Goal: Information Seeking & Learning: Find contact information

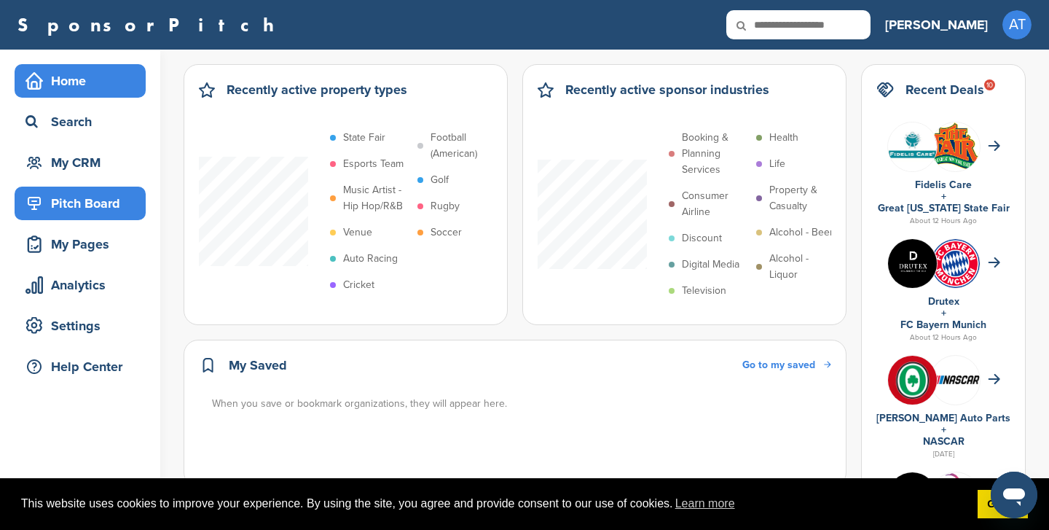
click at [86, 198] on div "Pitch Board" at bounding box center [84, 203] width 124 height 26
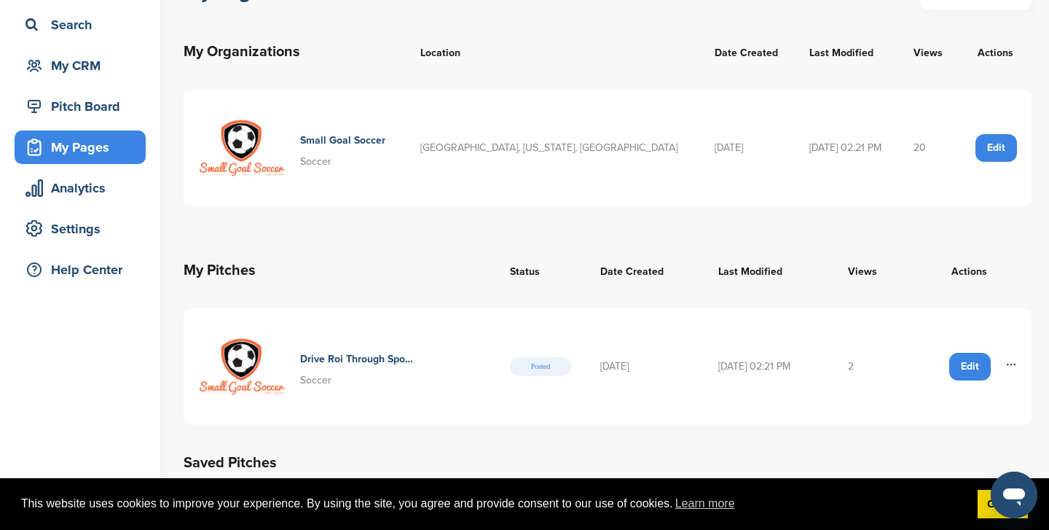
scroll to position [101, 0]
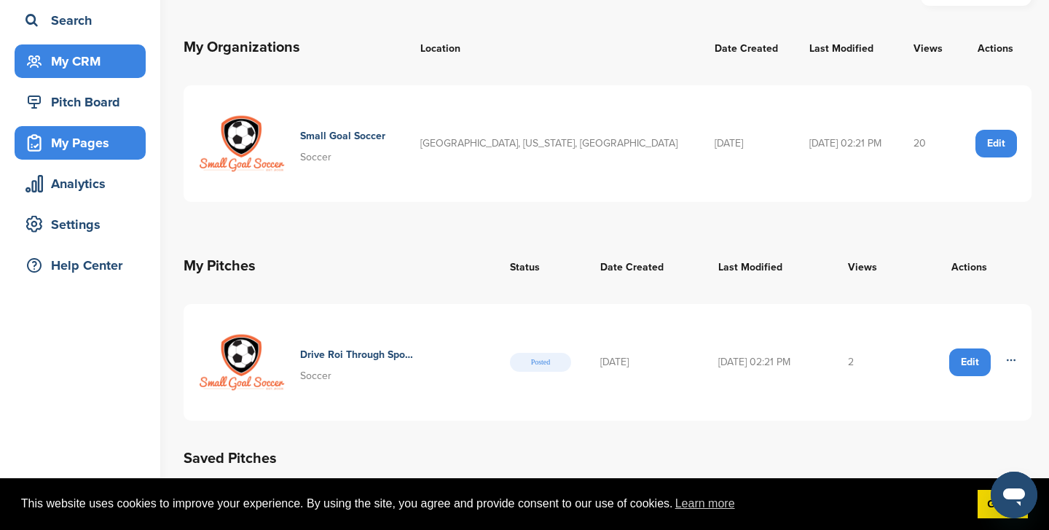
click at [77, 63] on div "My CRM" at bounding box center [84, 61] width 124 height 26
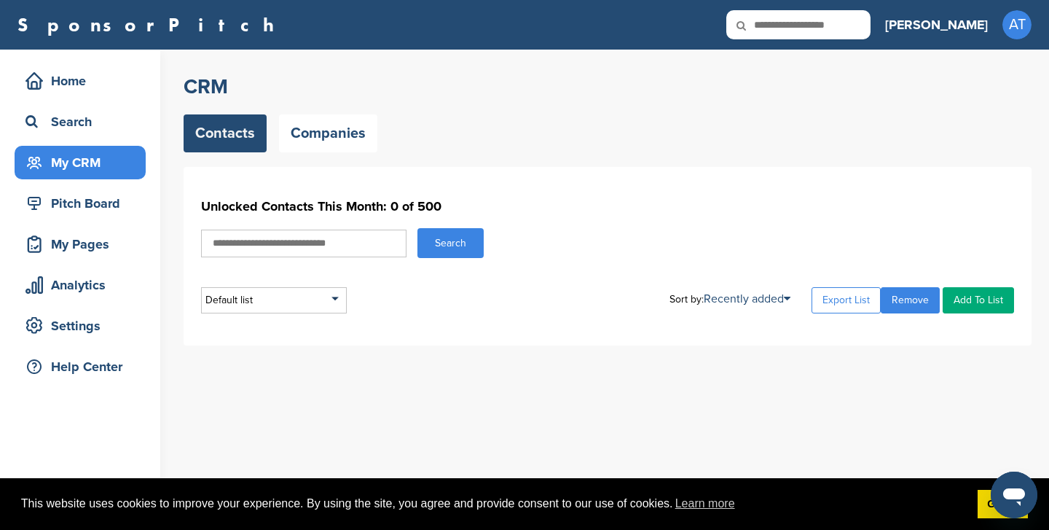
click at [297, 233] on input "text" at bounding box center [303, 244] width 205 height 28
click at [304, 139] on link "Companies" at bounding box center [328, 133] width 98 height 38
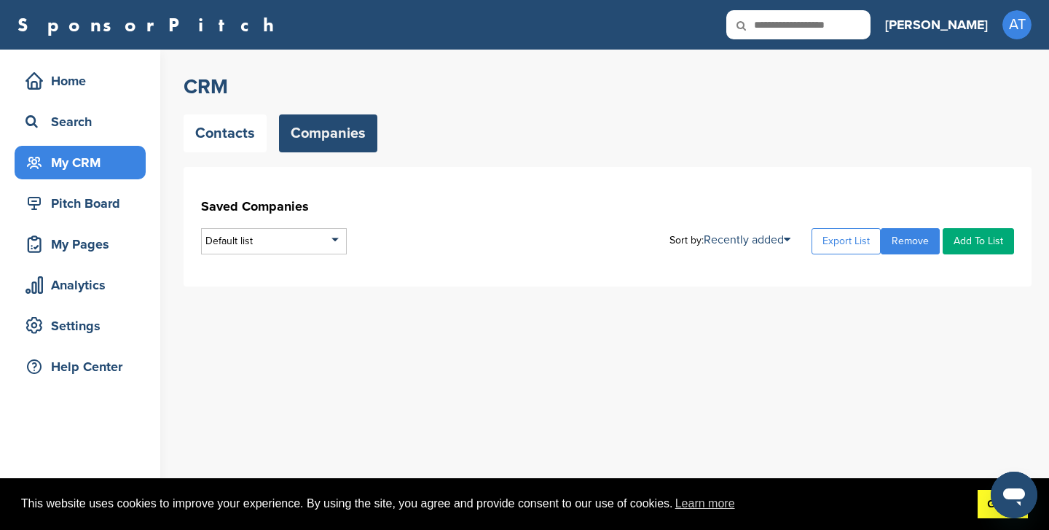
click at [983, 510] on link "Got it!" at bounding box center [1003, 504] width 50 height 29
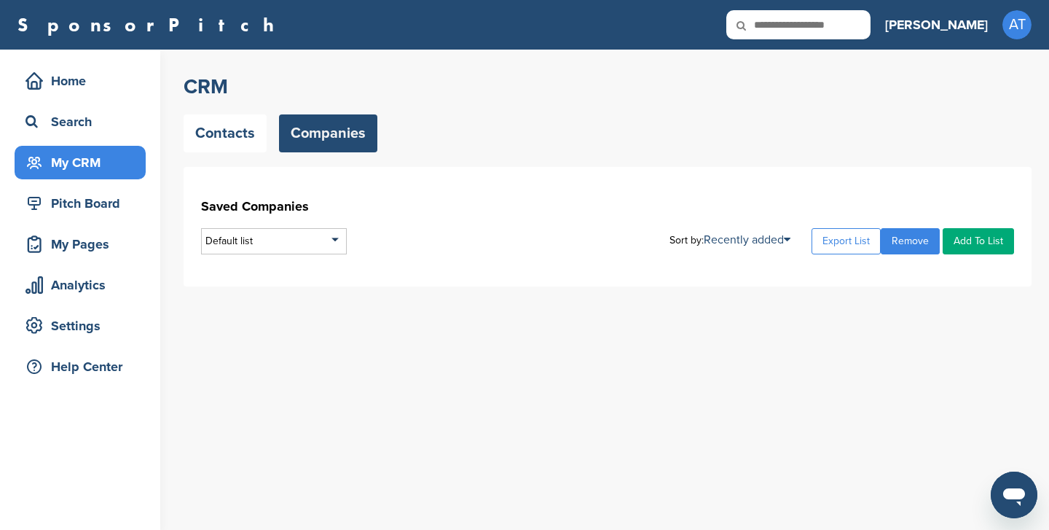
click at [345, 140] on link "Companies" at bounding box center [328, 133] width 98 height 38
click at [710, 101] on div "CRM Contacts Companies" at bounding box center [608, 113] width 848 height 79
click at [431, 309] on div "CRM Contacts Companies Saved Companies Default list Default List Sort by: Recen…" at bounding box center [617, 290] width 866 height 480
click at [270, 240] on div "Default list" at bounding box center [274, 241] width 146 height 26
click at [452, 317] on div "CRM Contacts Companies Saved Companies Default list Default List Sort by: Recen…" at bounding box center [617, 290] width 866 height 480
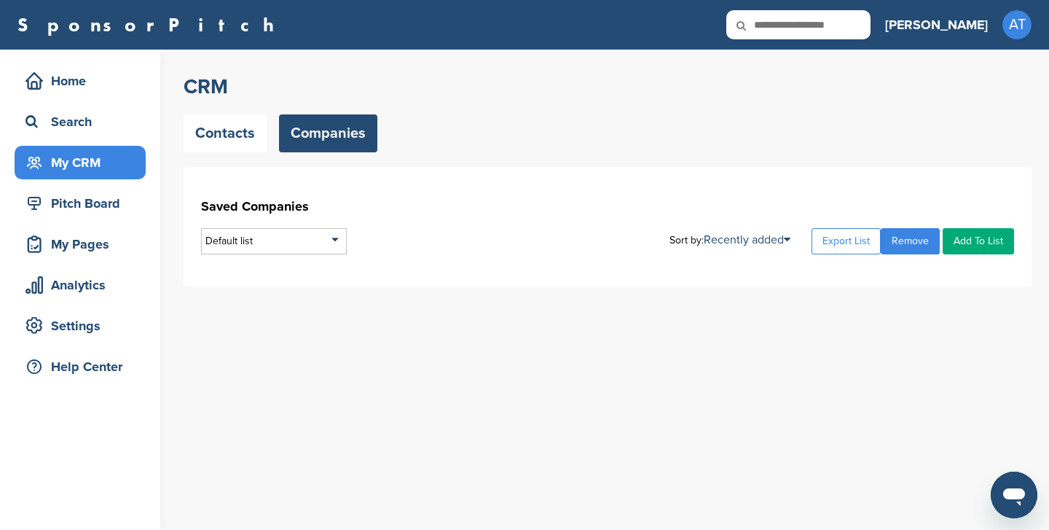
click at [687, 289] on div "CRM Contacts Companies Saved Companies Default list Default List Sort by: Recen…" at bounding box center [617, 177] width 866 height 254
click at [410, 316] on div "CRM Contacts Companies Saved Companies Default list Default List Sort by: Recen…" at bounding box center [617, 290] width 866 height 480
click at [101, 116] on div "Search" at bounding box center [84, 122] width 124 height 26
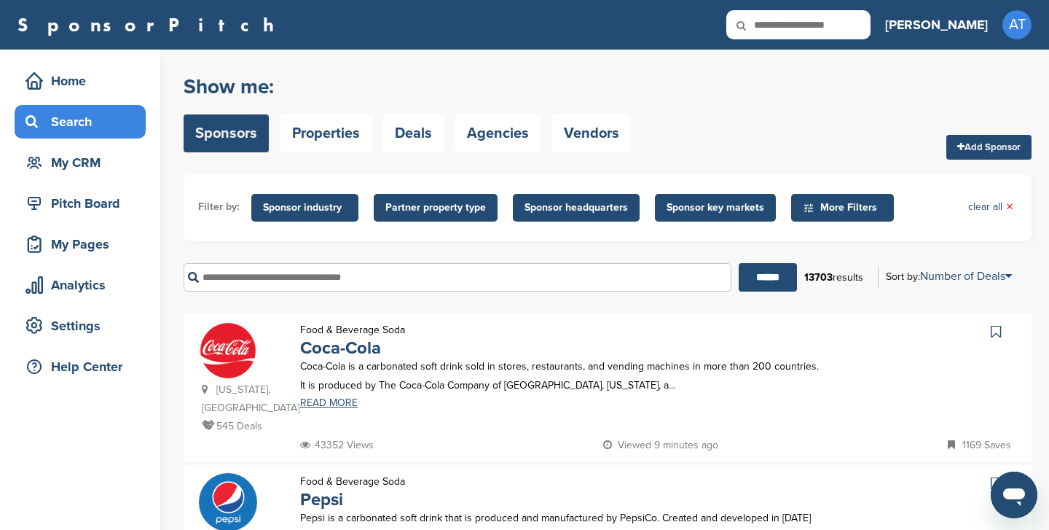
scroll to position [7, 0]
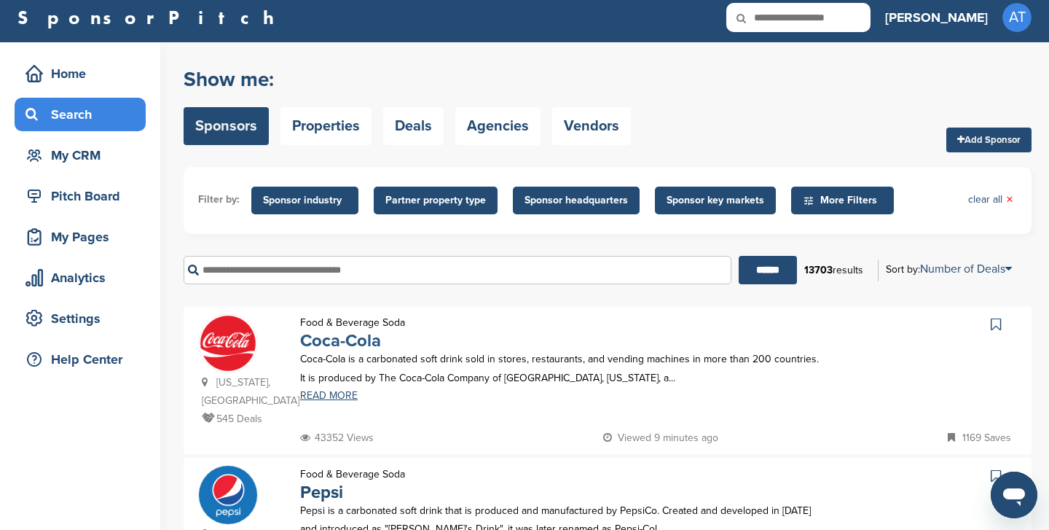
click at [348, 340] on link "Coca-Cola" at bounding box center [340, 340] width 81 height 21
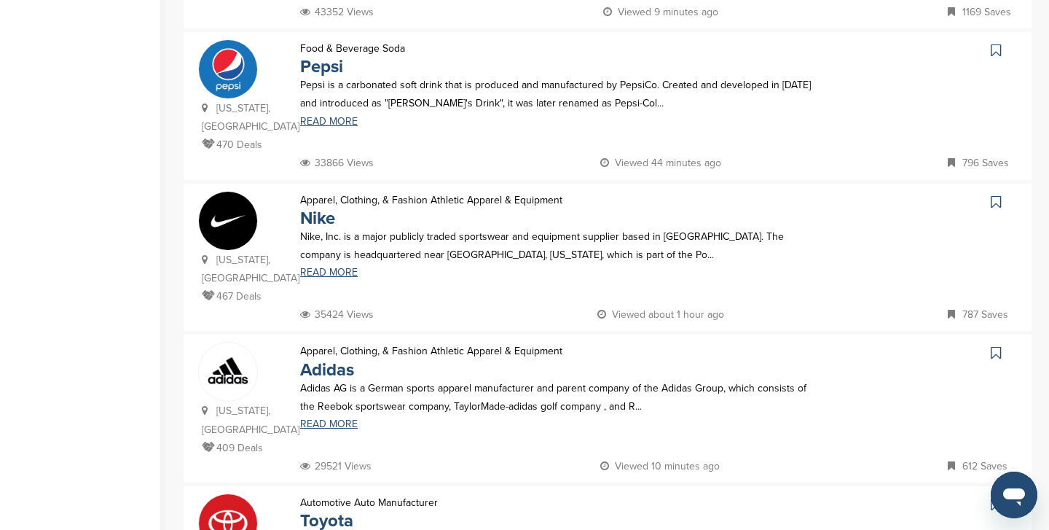
scroll to position [442, 0]
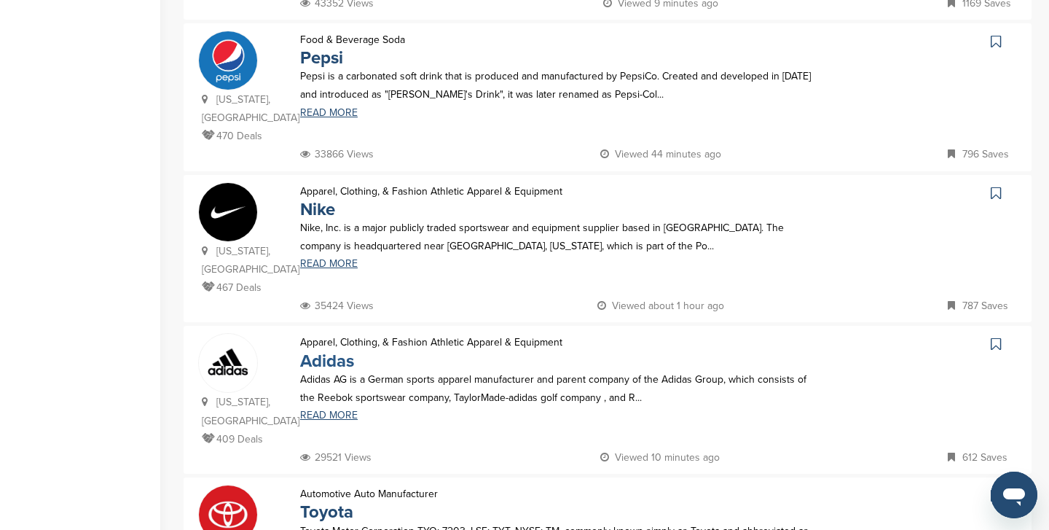
click at [328, 350] on link "Adidas" at bounding box center [327, 360] width 54 height 21
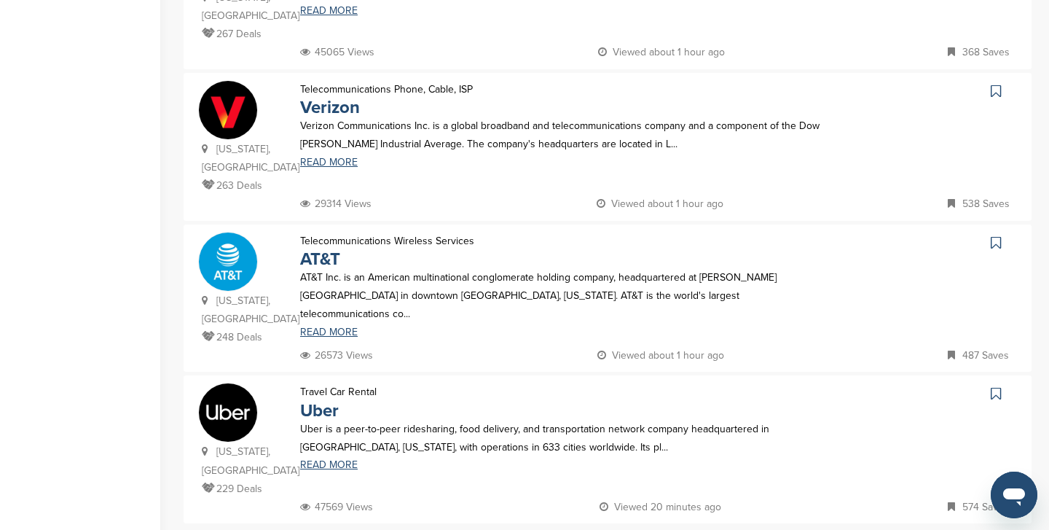
scroll to position [1302, 0]
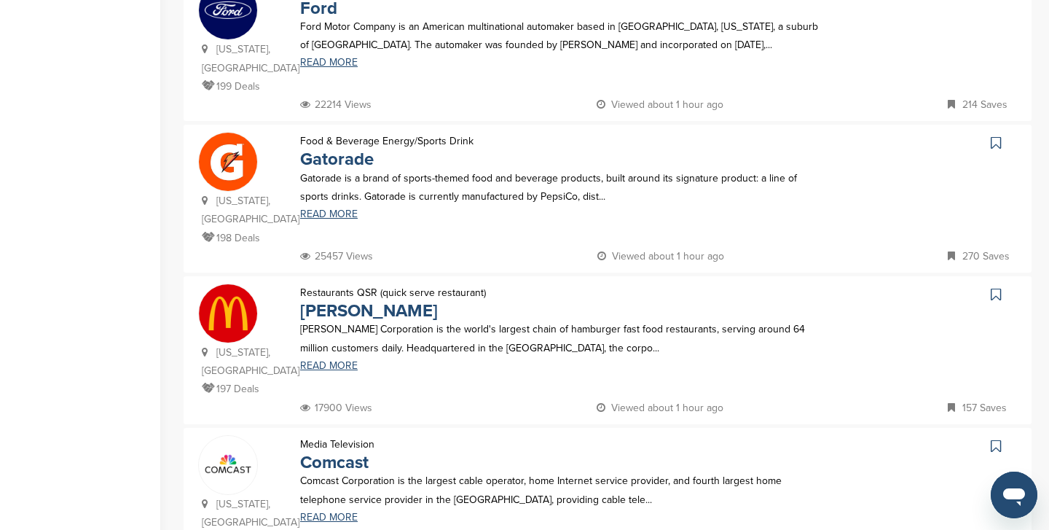
scroll to position [968, 0]
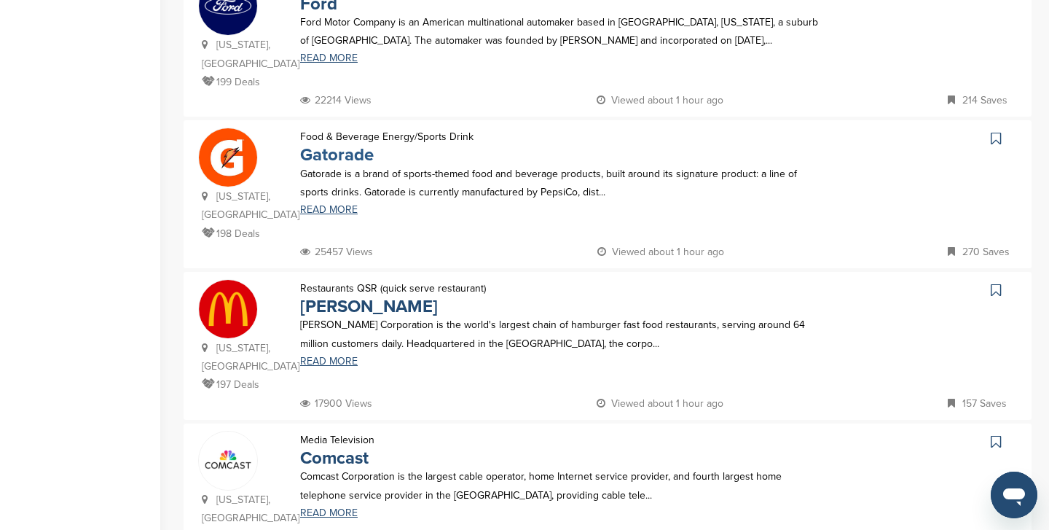
click at [341, 144] on link "Gatorade" at bounding box center [337, 154] width 74 height 21
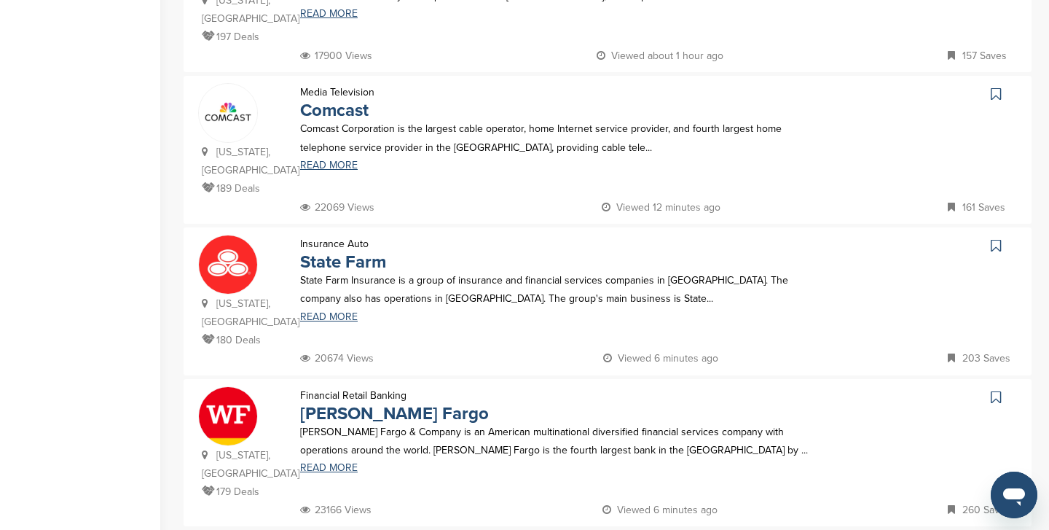
scroll to position [1318, 0]
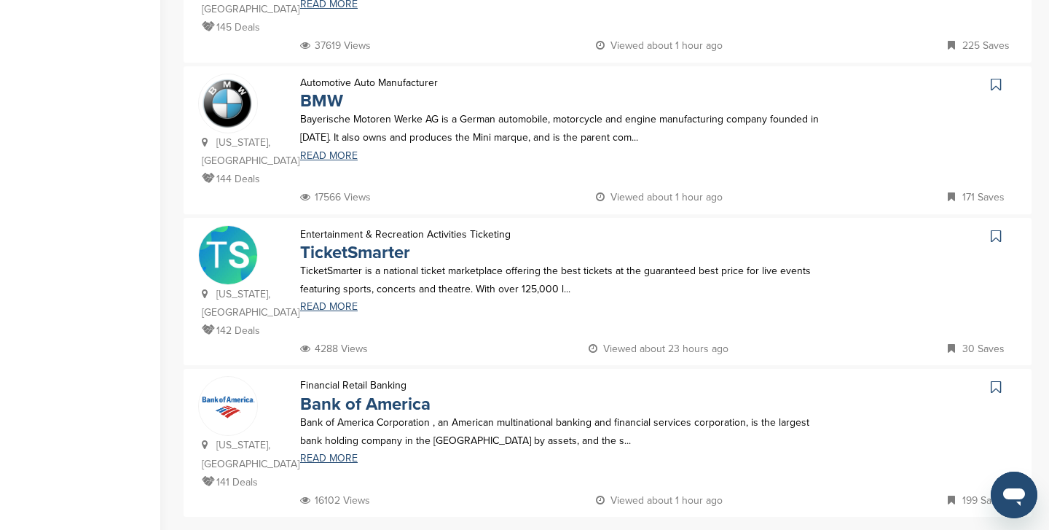
scroll to position [1323, 0]
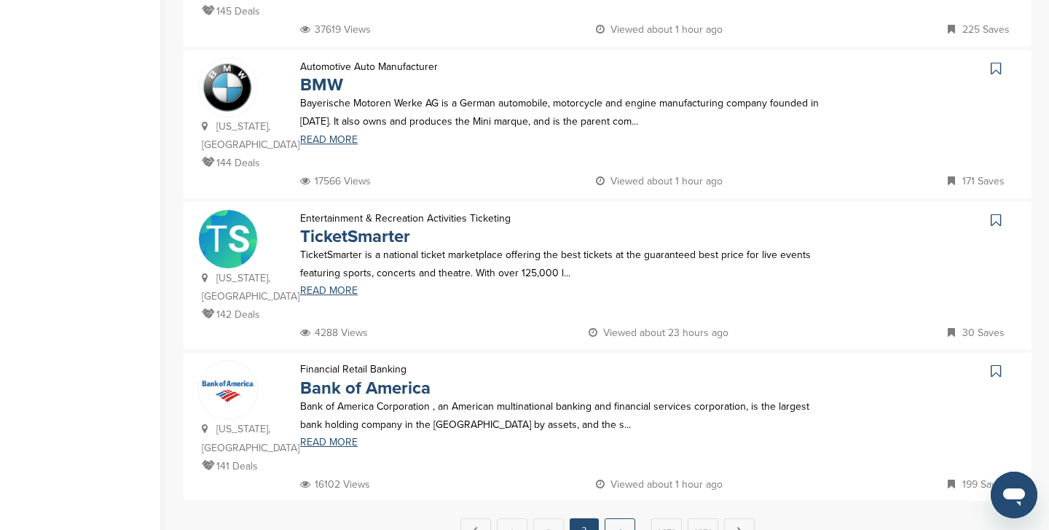
click at [619, 518] on link "4" at bounding box center [620, 531] width 31 height 27
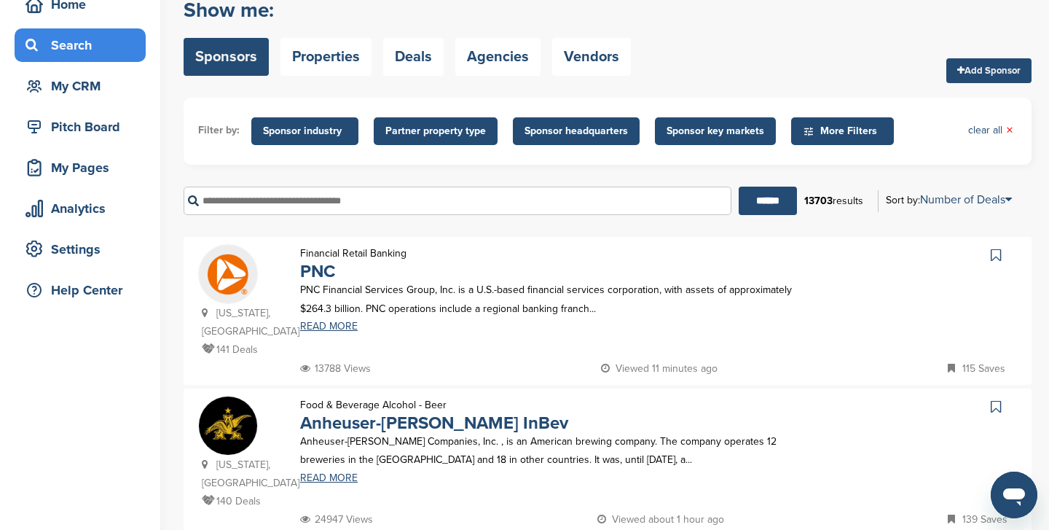
scroll to position [108, 0]
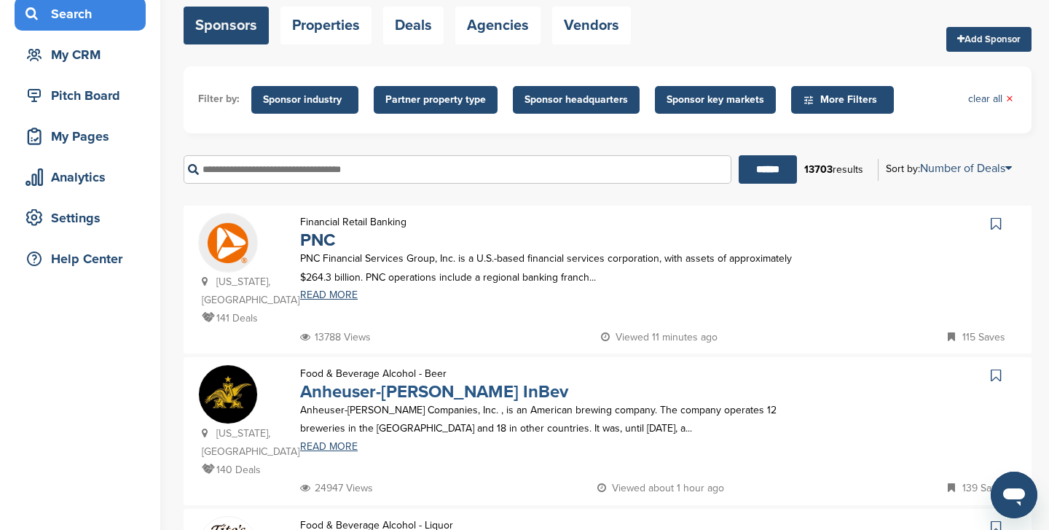
click at [393, 389] on link "Anheuser-Busch InBev" at bounding box center [434, 391] width 268 height 21
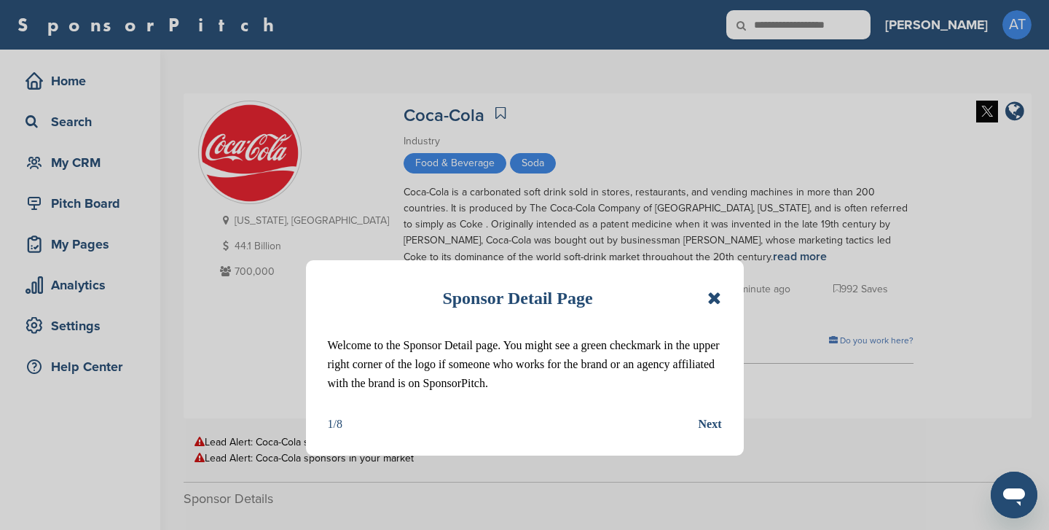
click at [713, 296] on icon at bounding box center [714, 297] width 14 height 17
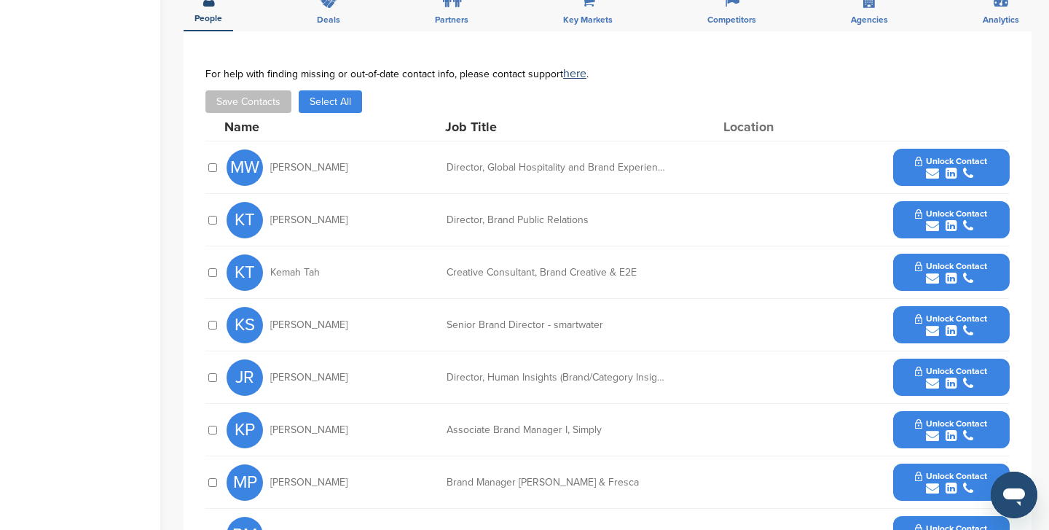
scroll to position [567, 0]
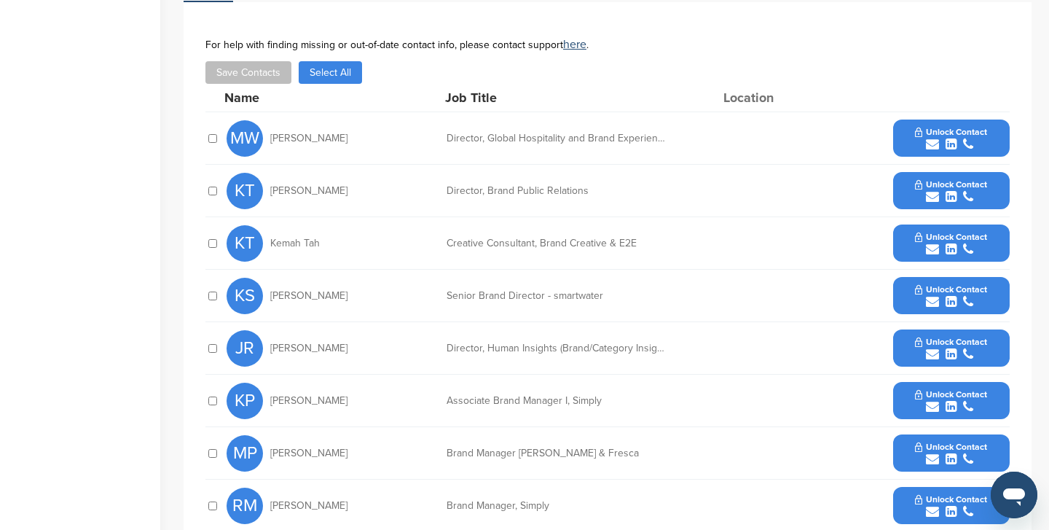
click at [927, 296] on icon "submit" at bounding box center [932, 301] width 13 height 13
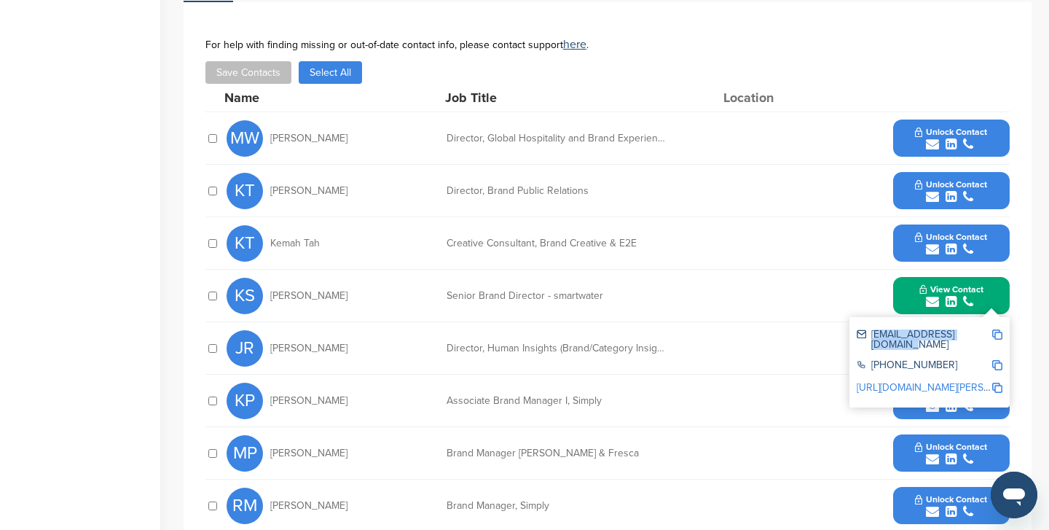
drag, startPoint x: 985, startPoint y: 329, endPoint x: 873, endPoint y: 330, distance: 112.2
click at [873, 330] on div "ksantore@coca-cola.com" at bounding box center [924, 339] width 135 height 20
copy div "ksantore@coca-cola.com"
click at [117, 326] on div "Home Search My CRM Pitch Board My Pages Analytics Settings Help Center" at bounding box center [80, 149] width 160 height 1333
click at [166, 363] on div "Home Search My CRM Pitch Board My Pages Analytics Settings Help Center Sponsor …" at bounding box center [524, 149] width 1049 height 1333
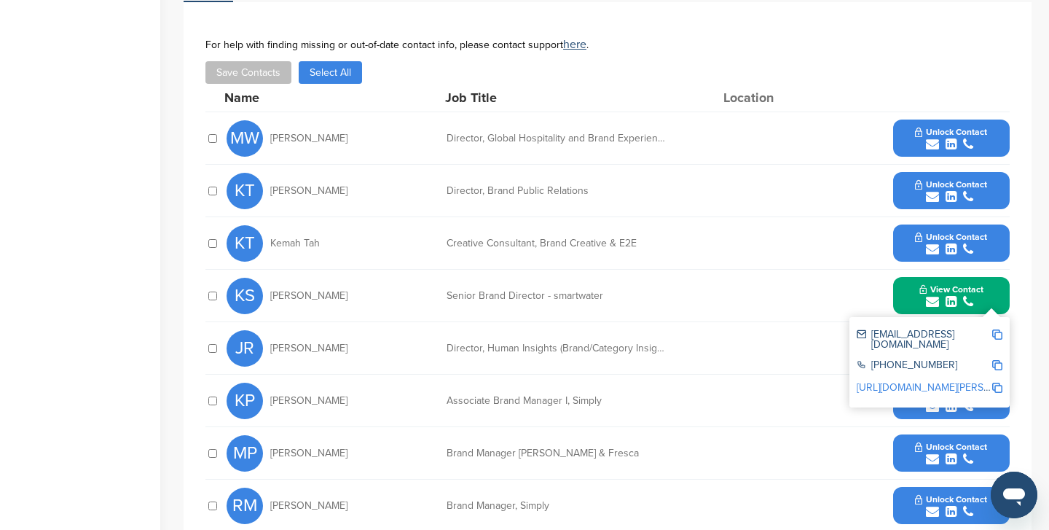
click at [166, 363] on div "Home Search My CRM Pitch Board My Pages Analytics Settings Help Center Sponsor …" at bounding box center [524, 149] width 1049 height 1333
click at [168, 363] on div "Home Search My CRM Pitch Board My Pages Analytics Settings Help Center Sponsor …" at bounding box center [524, 149] width 1049 height 1333
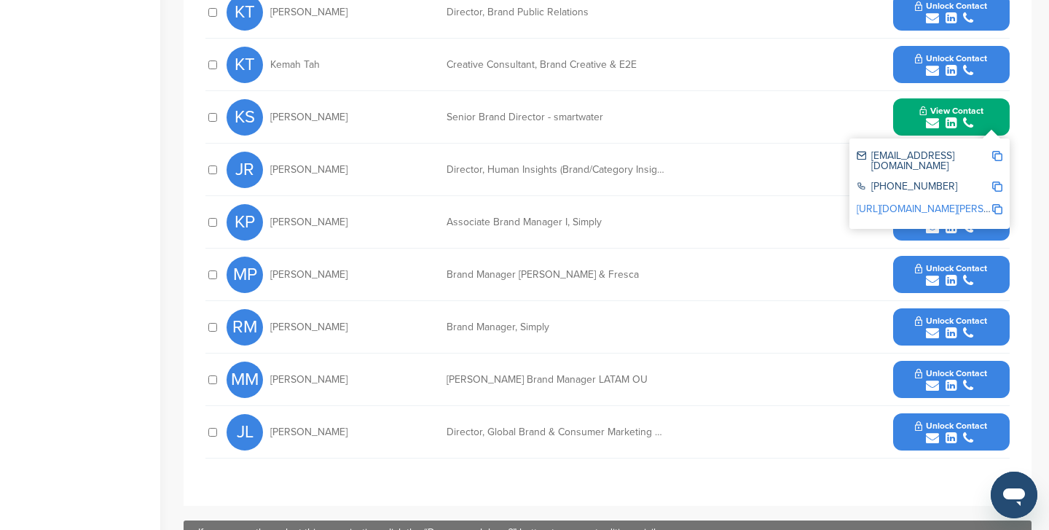
scroll to position [746, 0]
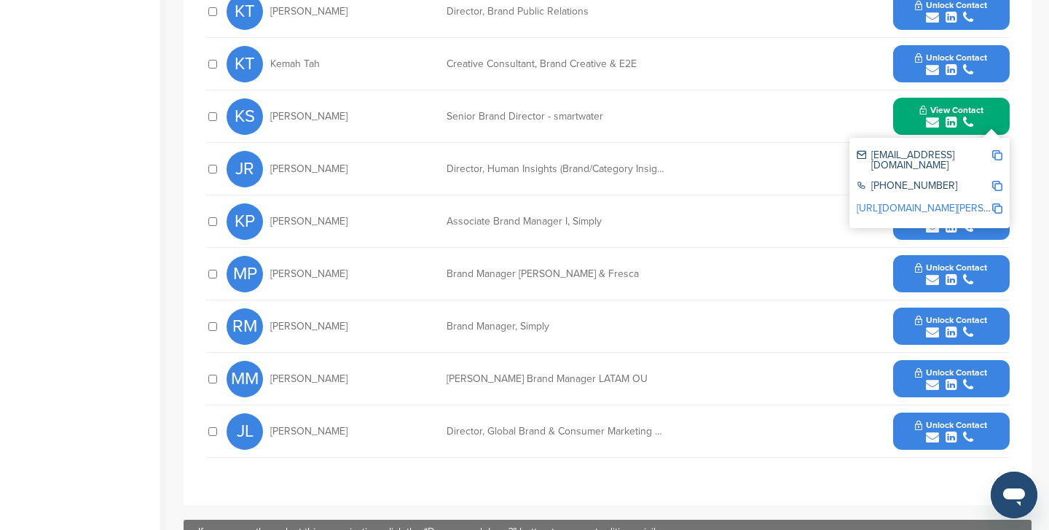
click at [672, 462] on div "**********" at bounding box center [607, 163] width 804 height 609
click at [933, 369] on span "Unlock Contact" at bounding box center [951, 372] width 72 height 10
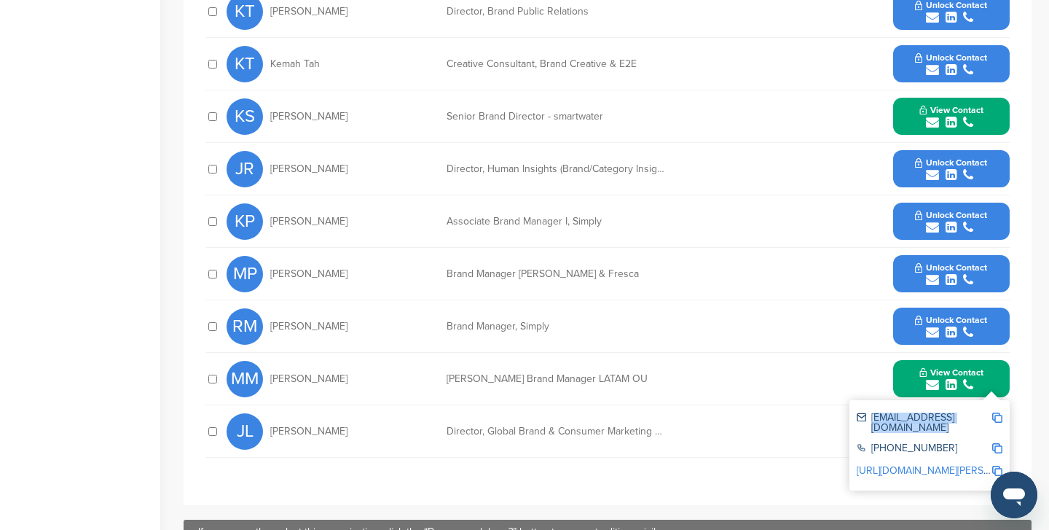
drag, startPoint x: 913, startPoint y: 429, endPoint x: 873, endPoint y: 417, distance: 41.7
click at [873, 417] on div "marthamendoza@coca-cola.com" at bounding box center [924, 422] width 135 height 20
copy div "marthamendoza@coca-cola.com"
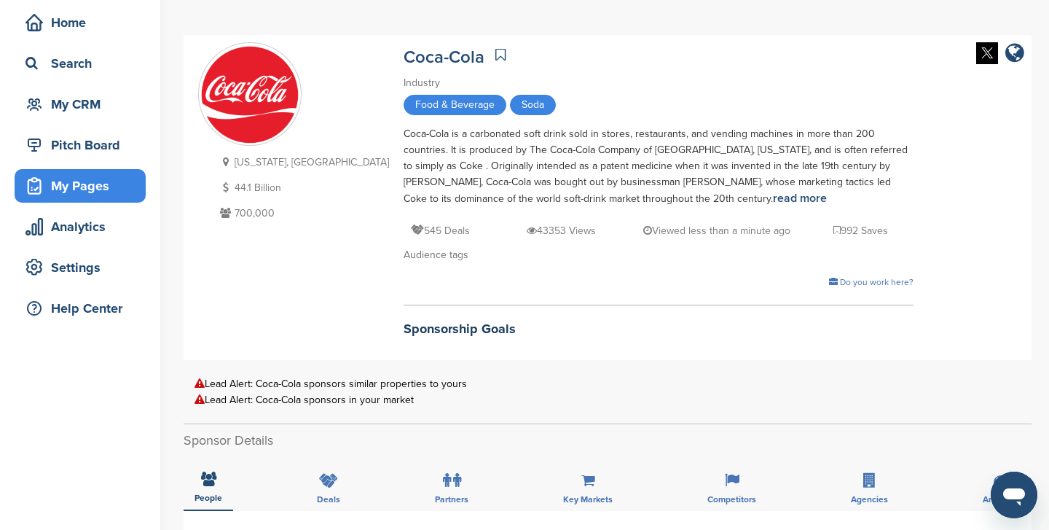
scroll to position [40, 0]
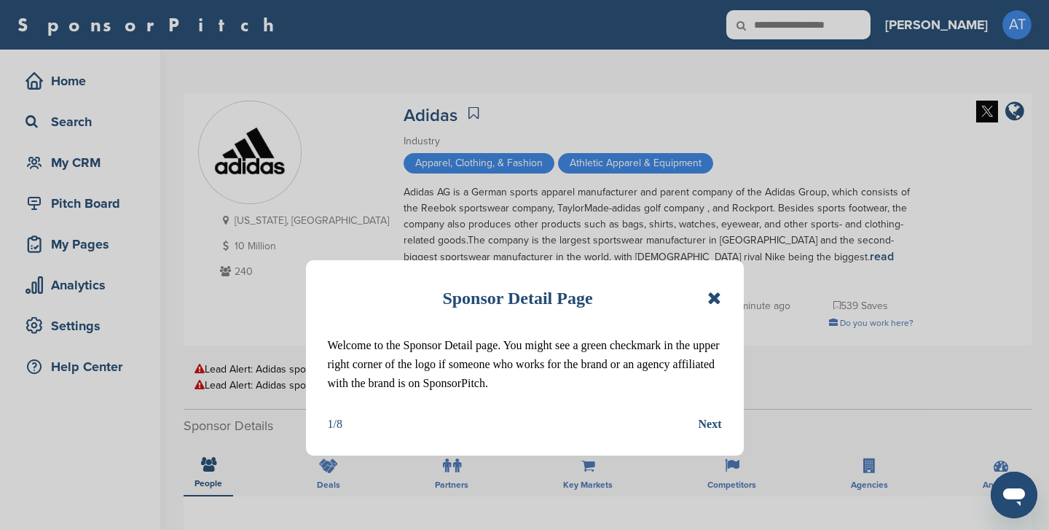
click at [716, 297] on icon at bounding box center [714, 297] width 14 height 17
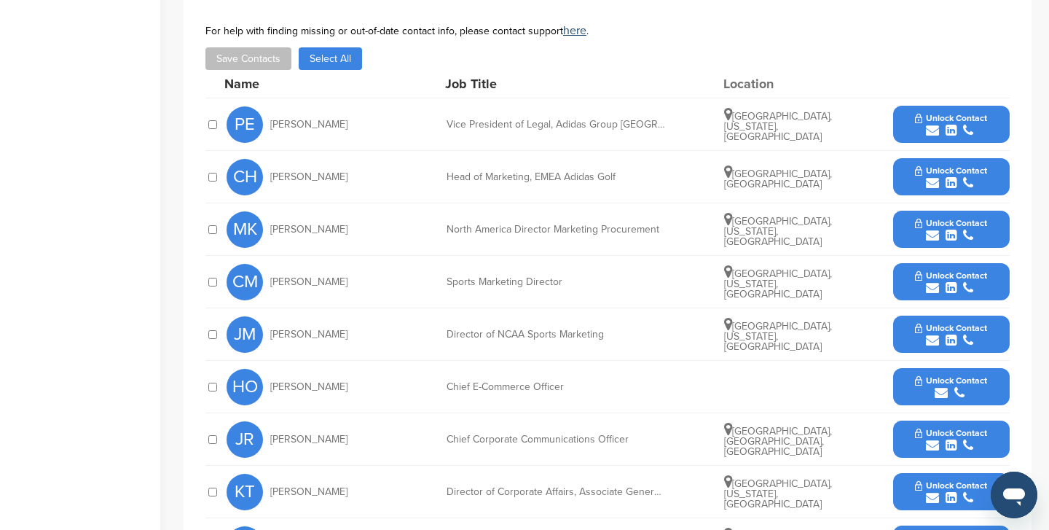
scroll to position [517, 0]
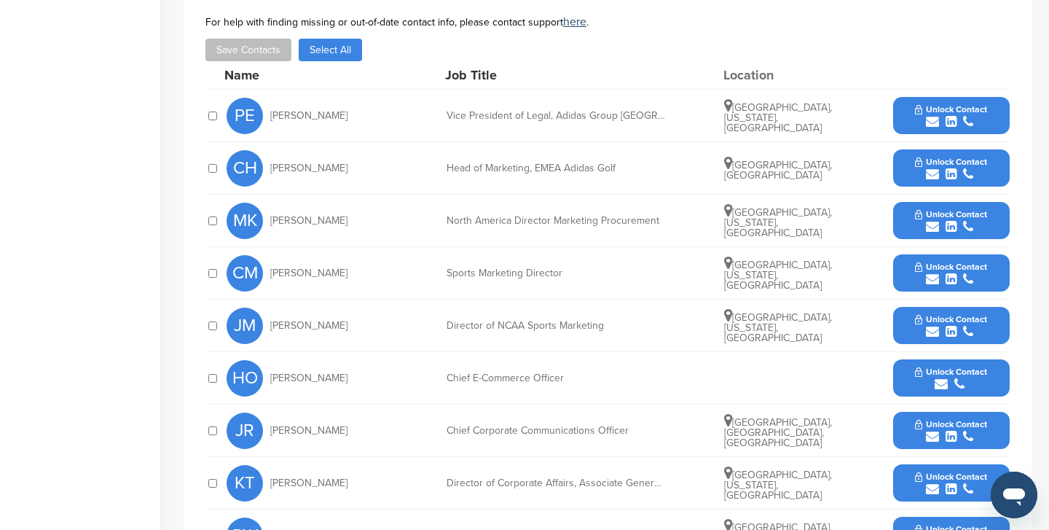
click at [652, 268] on div "Sports Marketing Director" at bounding box center [556, 273] width 219 height 10
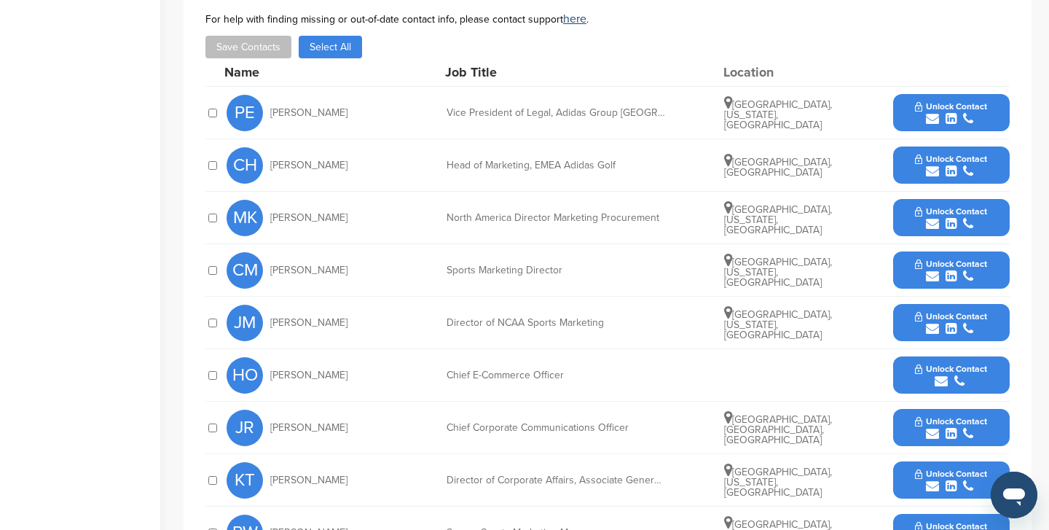
scroll to position [633, 0]
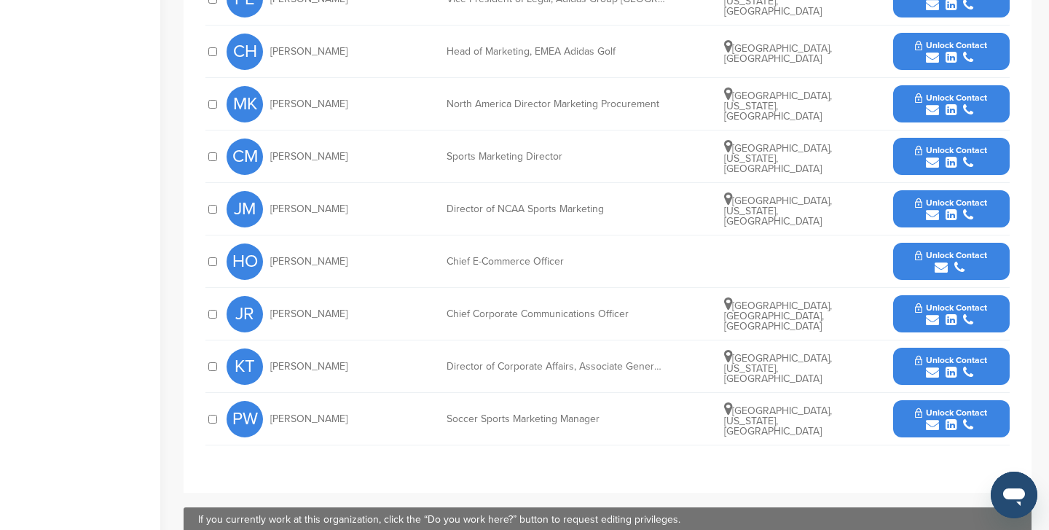
click at [920, 407] on span "Unlock Contact" at bounding box center [951, 412] width 72 height 10
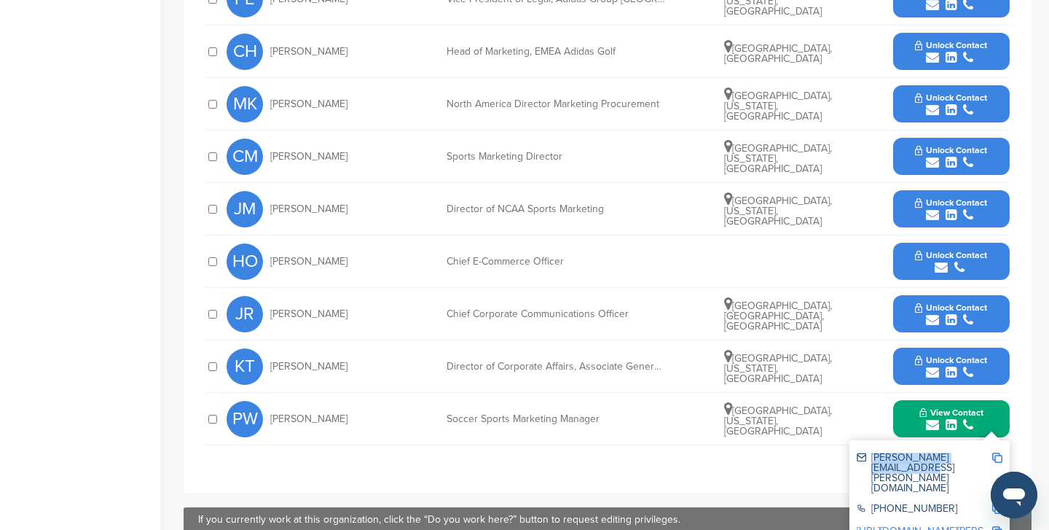
drag, startPoint x: 987, startPoint y: 440, endPoint x: 869, endPoint y: 440, distance: 118.0
click at [869, 452] on div "[PERSON_NAME][EMAIL_ADDRESS][PERSON_NAME][DOMAIN_NAME]" at bounding box center [924, 472] width 135 height 41
copy div "[PERSON_NAME][EMAIL_ADDRESS][PERSON_NAME][DOMAIN_NAME]"
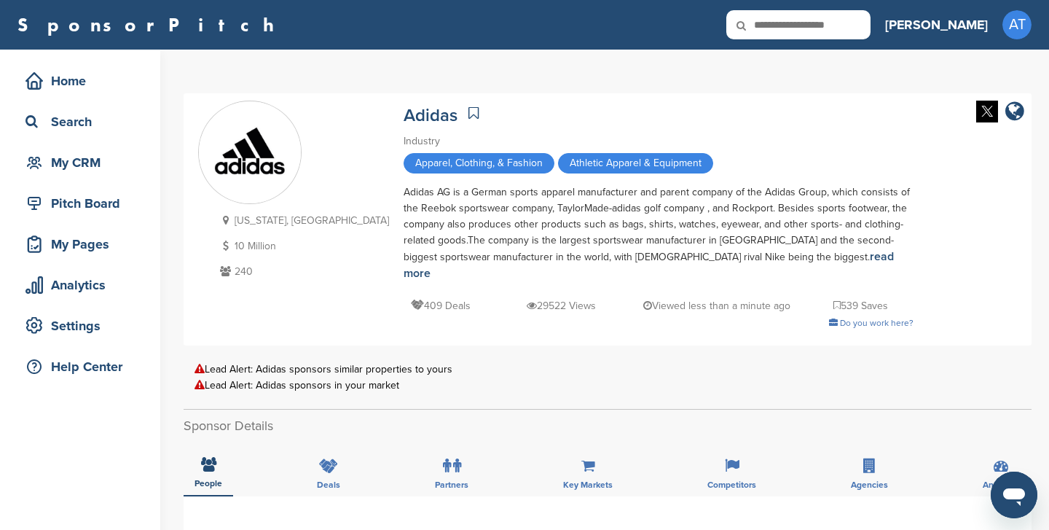
scroll to position [0, 0]
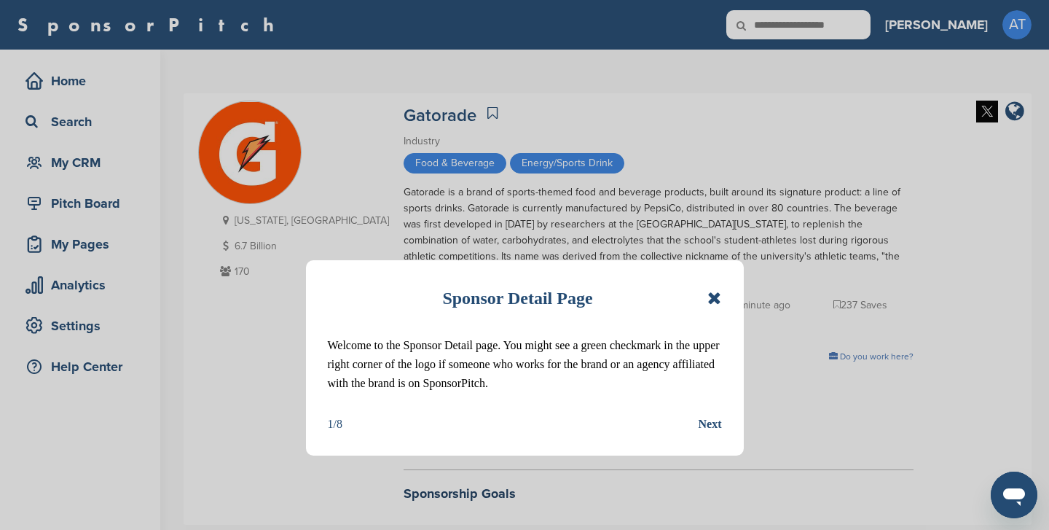
click at [716, 421] on div "Next" at bounding box center [710, 424] width 23 height 19
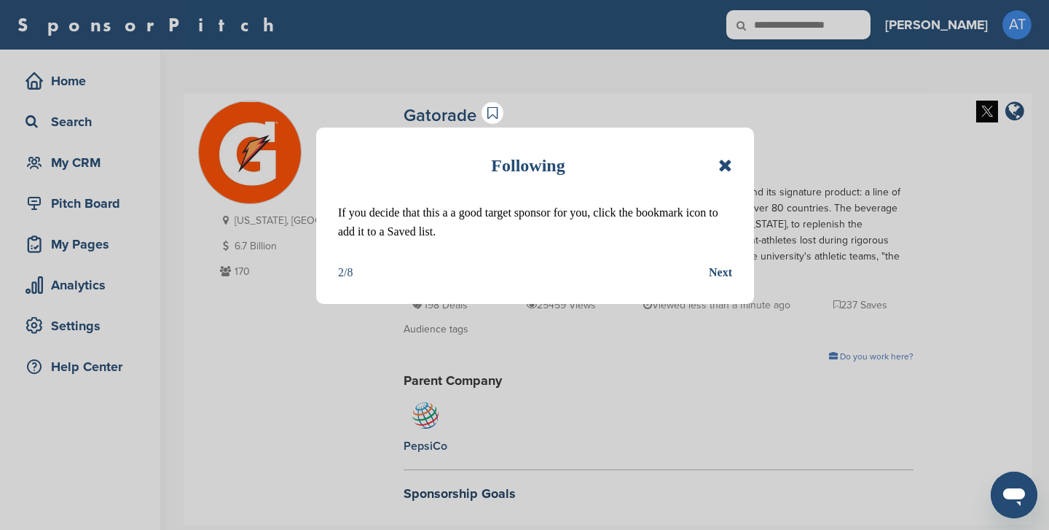
click at [725, 162] on icon at bounding box center [725, 165] width 14 height 17
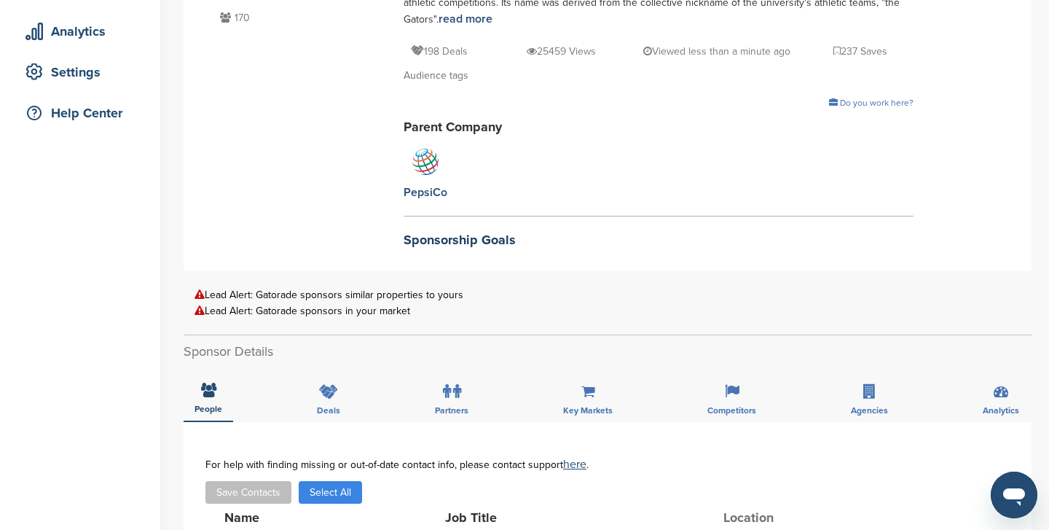
scroll to position [255, 0]
click at [414, 230] on div "Gatorade Industry Food & Beverage Energy/Sports Drink Gatorade is a brand of sp…" at bounding box center [659, 50] width 510 height 409
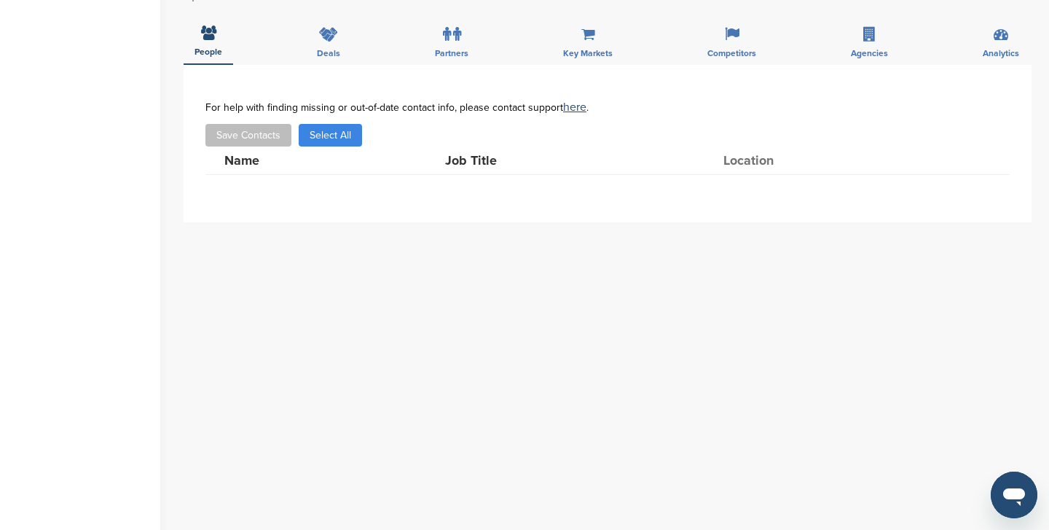
scroll to position [611, 0]
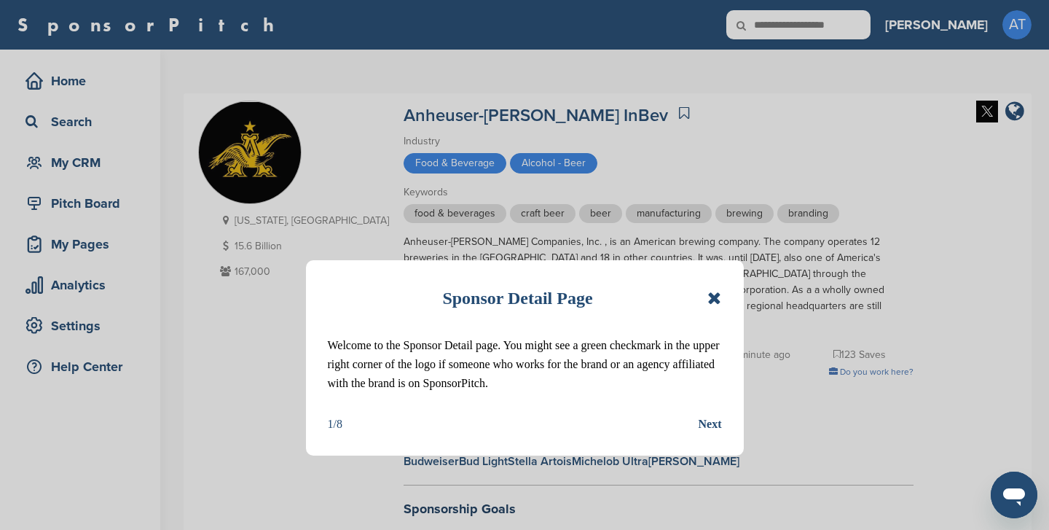
click at [715, 296] on icon at bounding box center [714, 297] width 14 height 17
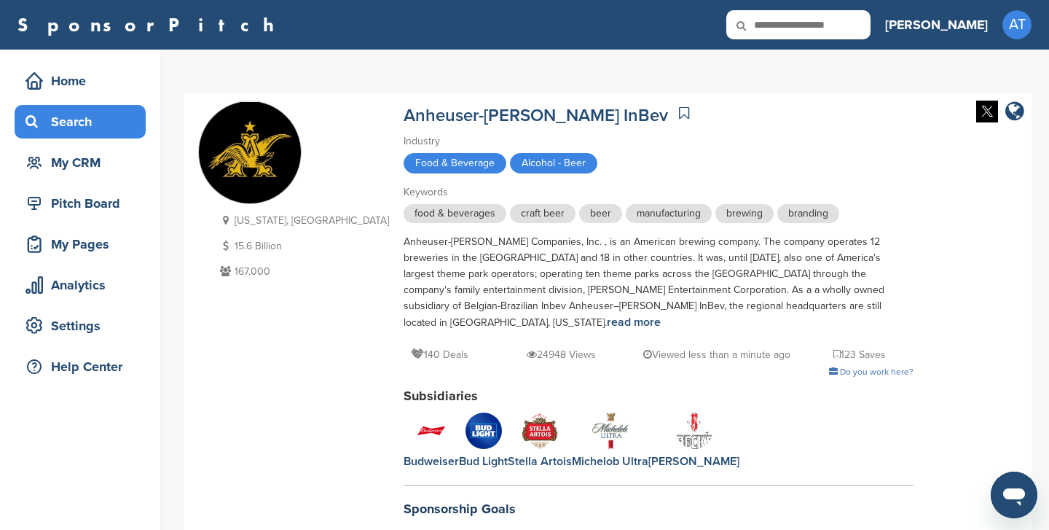
click at [96, 122] on div "Search" at bounding box center [84, 122] width 124 height 26
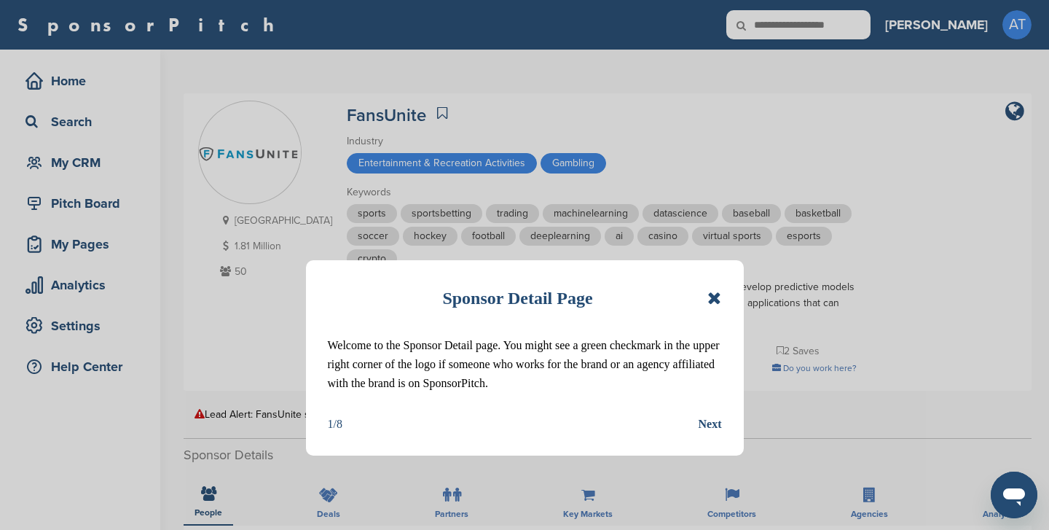
click at [713, 302] on icon at bounding box center [714, 297] width 14 height 17
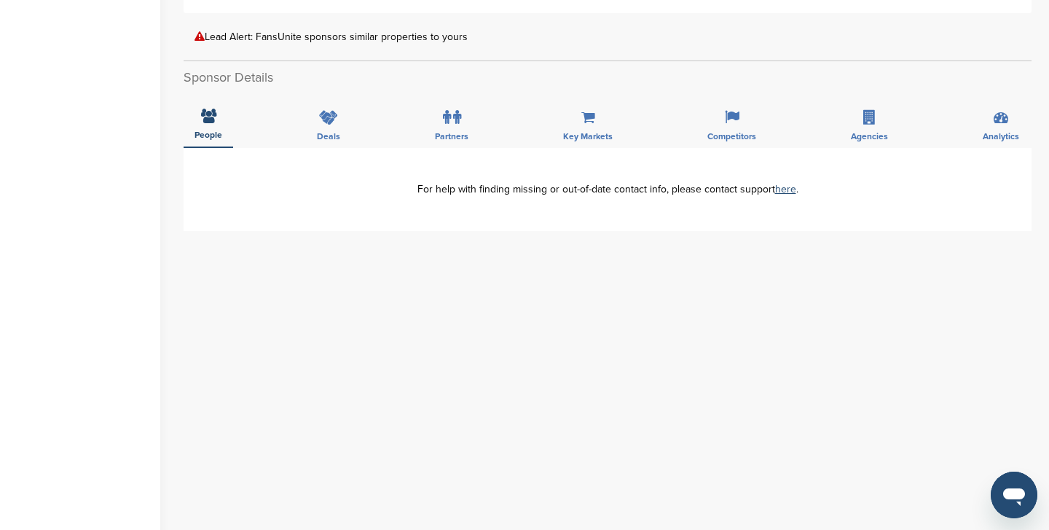
scroll to position [378, 0]
click at [876, 124] on icon at bounding box center [869, 116] width 12 height 15
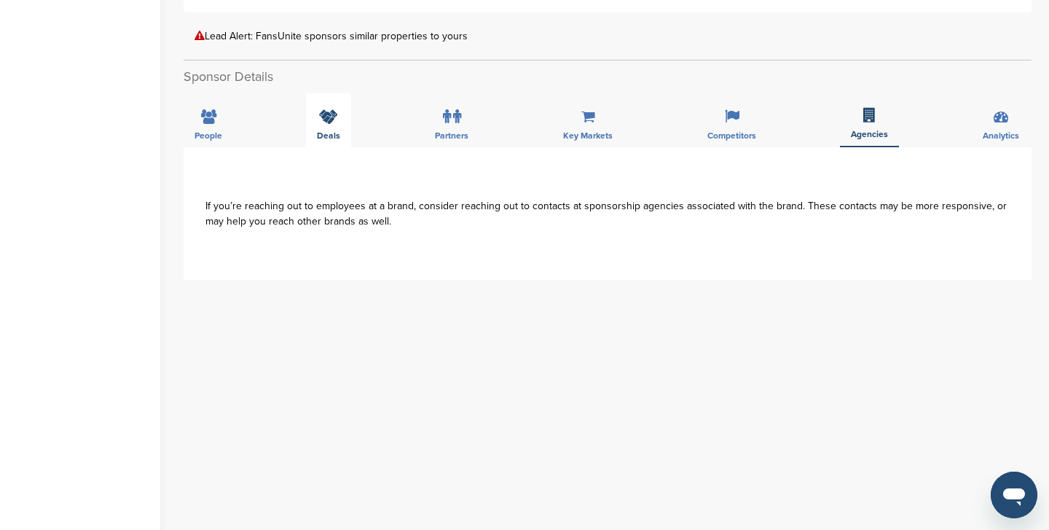
click at [222, 136] on span "Deals" at bounding box center [209, 135] width 28 height 9
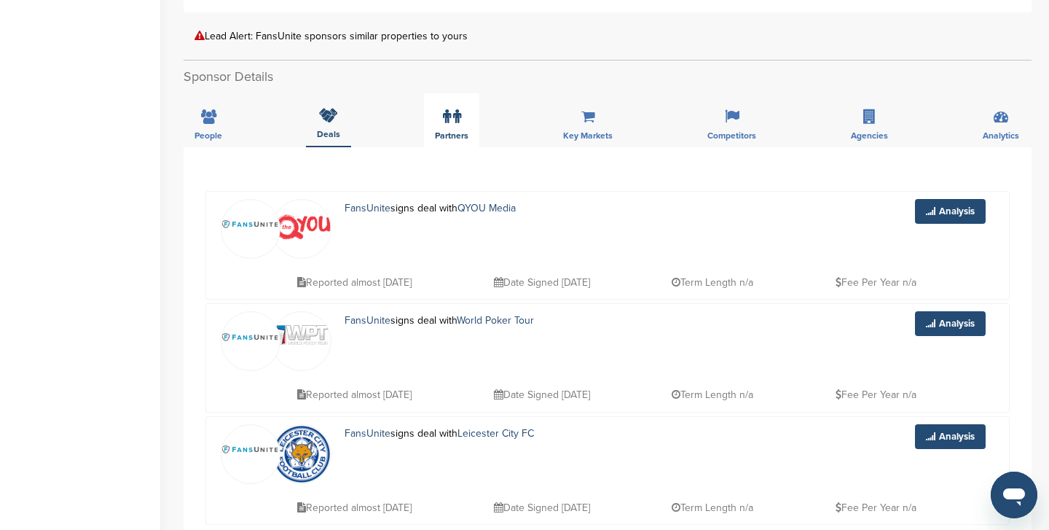
click at [447, 122] on icon at bounding box center [447, 116] width 8 height 15
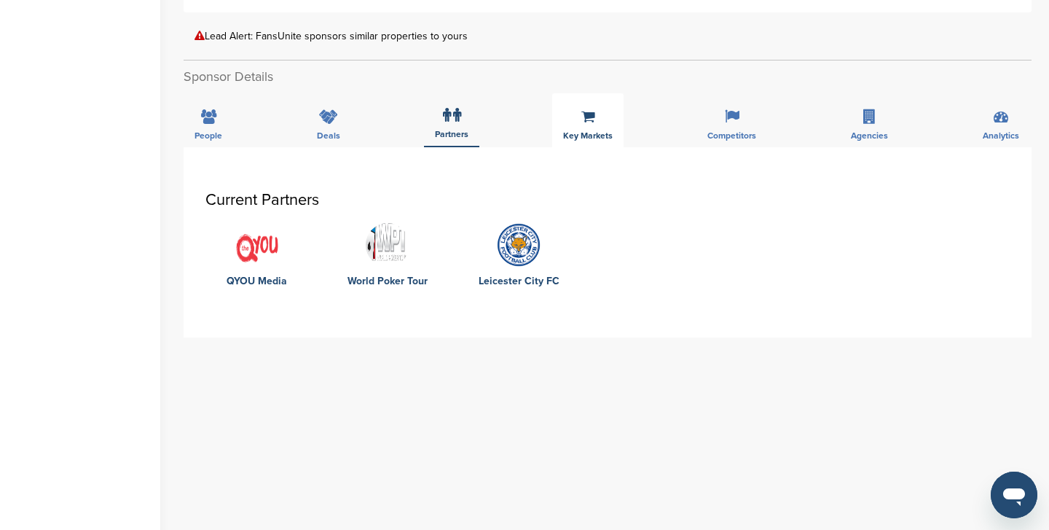
click at [573, 117] on div "Key Markets" at bounding box center [587, 120] width 71 height 54
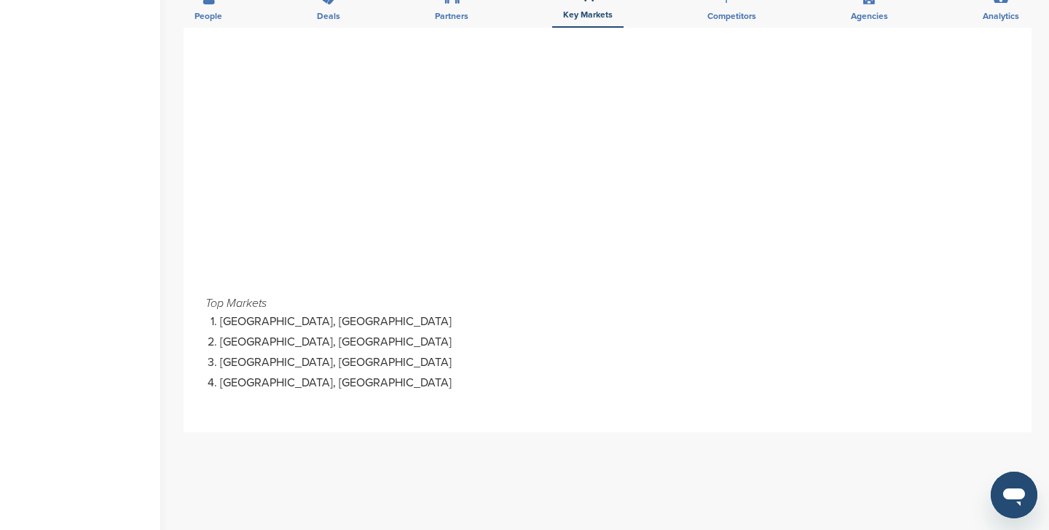
scroll to position [542, 0]
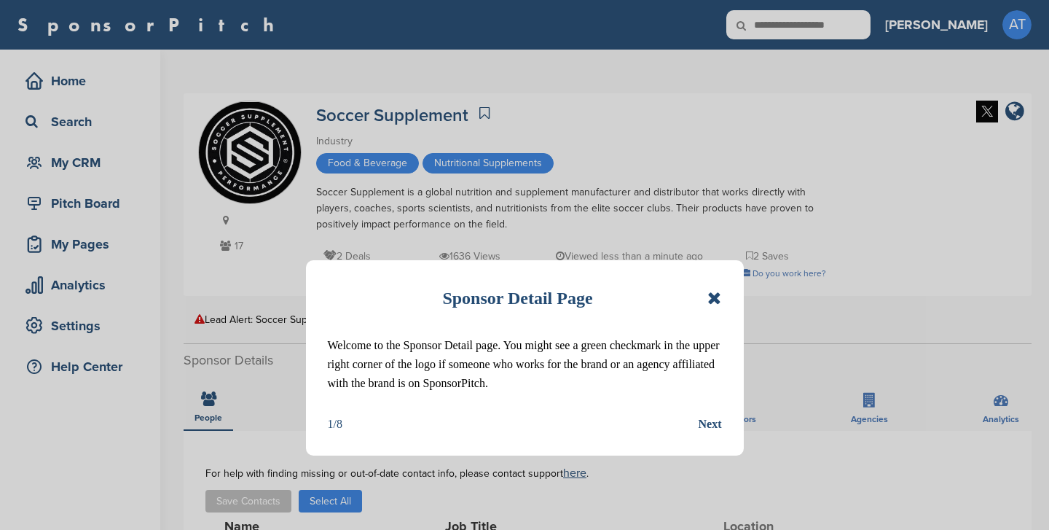
click at [706, 301] on div "Sponsor Detail Page" at bounding box center [525, 298] width 394 height 32
click at [717, 301] on icon at bounding box center [714, 297] width 14 height 17
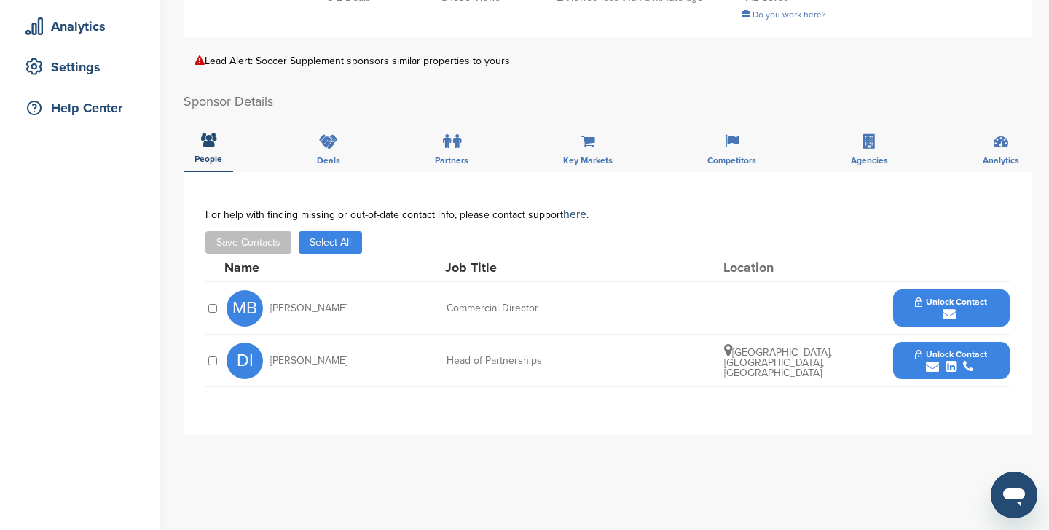
scroll to position [272, 0]
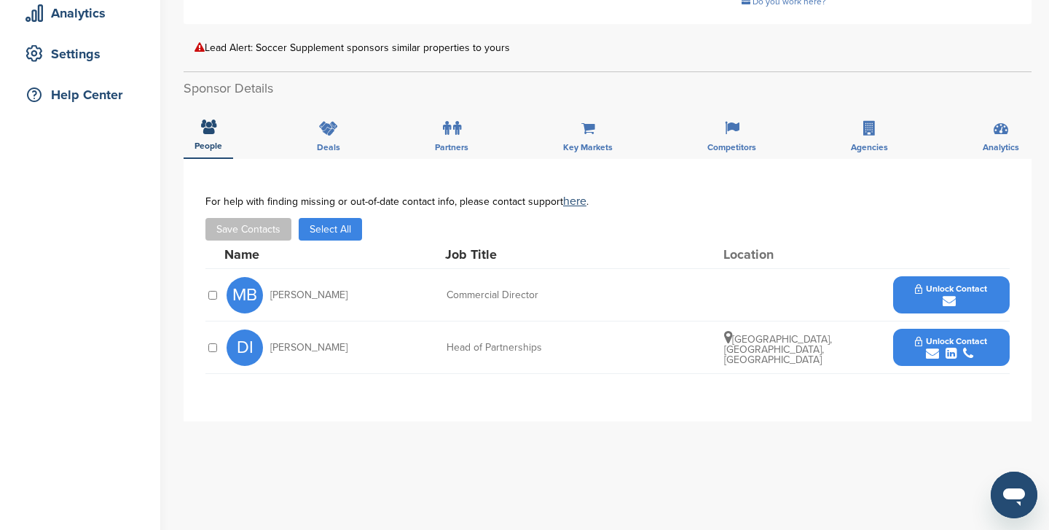
click at [911, 350] on button "Unlock Contact" at bounding box center [951, 348] width 107 height 44
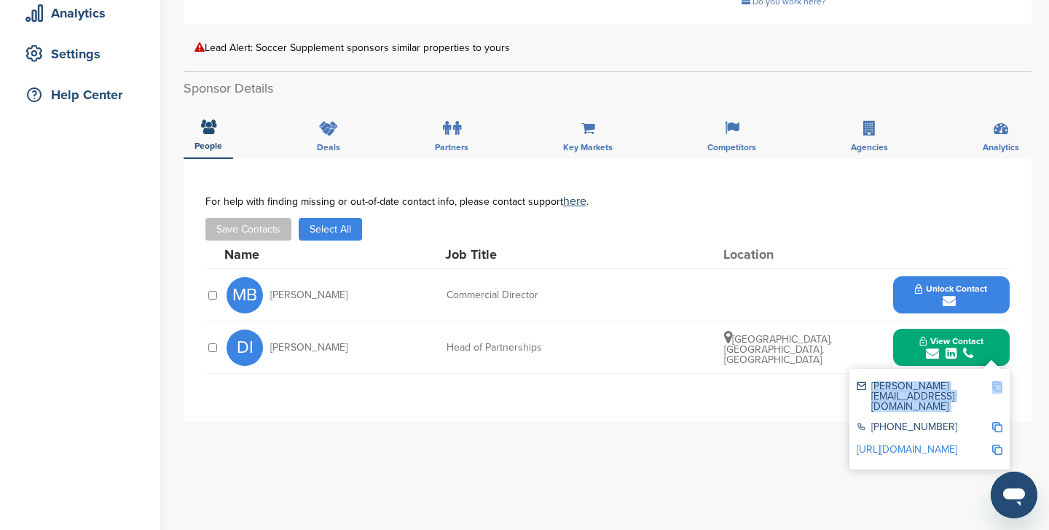
drag, startPoint x: 872, startPoint y: 387, endPoint x: 1030, endPoint y: 390, distance: 157.4
click at [1030, 390] on div "**********" at bounding box center [608, 290] width 848 height 262
copy div "dylan.ive@soccersupplement.com"
click at [684, 498] on div "**********" at bounding box center [608, 450] width 848 height 583
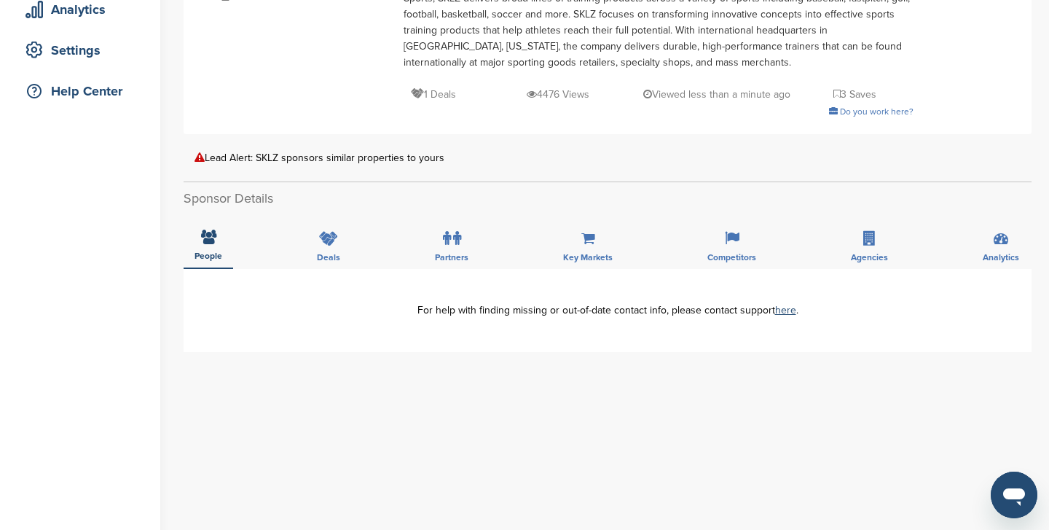
scroll to position [282, 0]
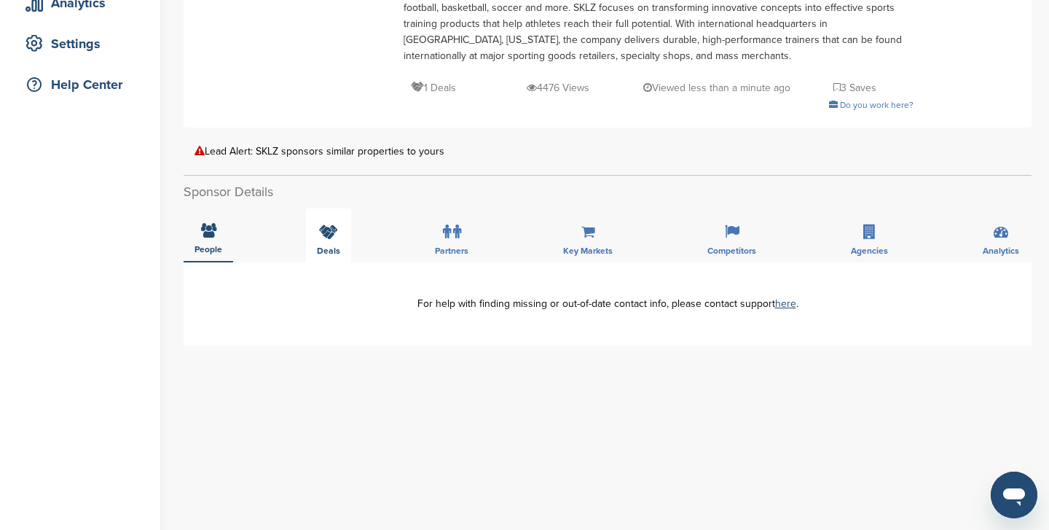
click at [337, 235] on icon at bounding box center [328, 231] width 19 height 15
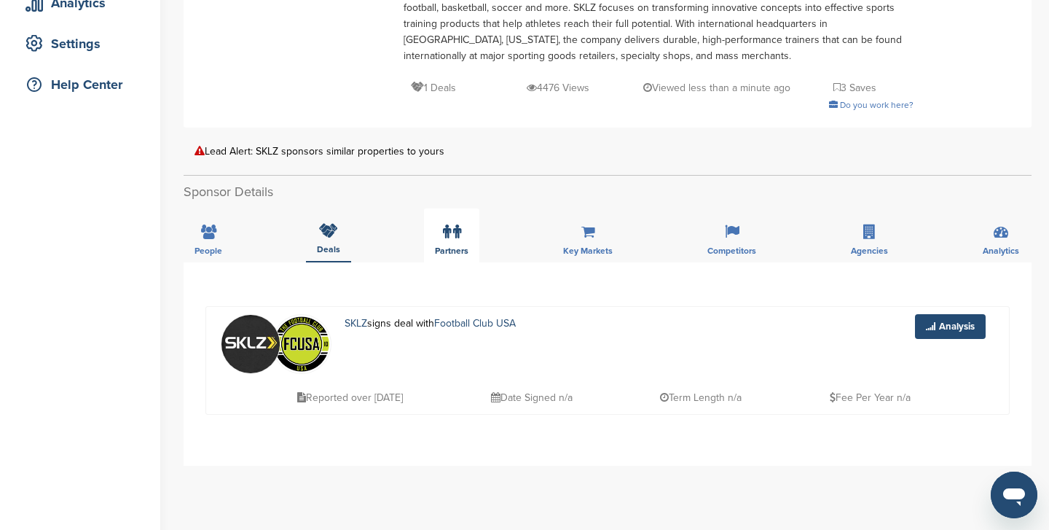
click at [460, 236] on icon at bounding box center [457, 231] width 8 height 15
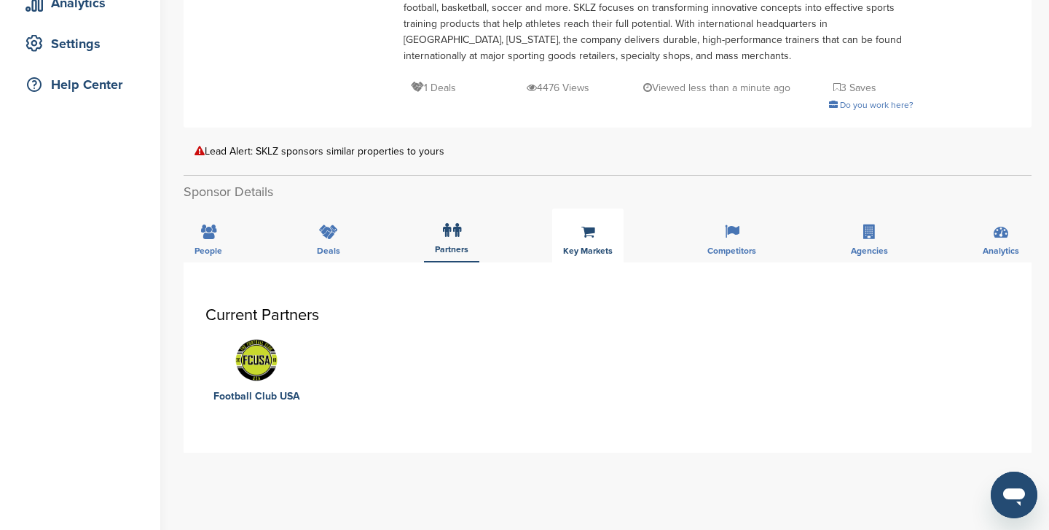
click at [577, 243] on div "Key Markets" at bounding box center [587, 235] width 71 height 54
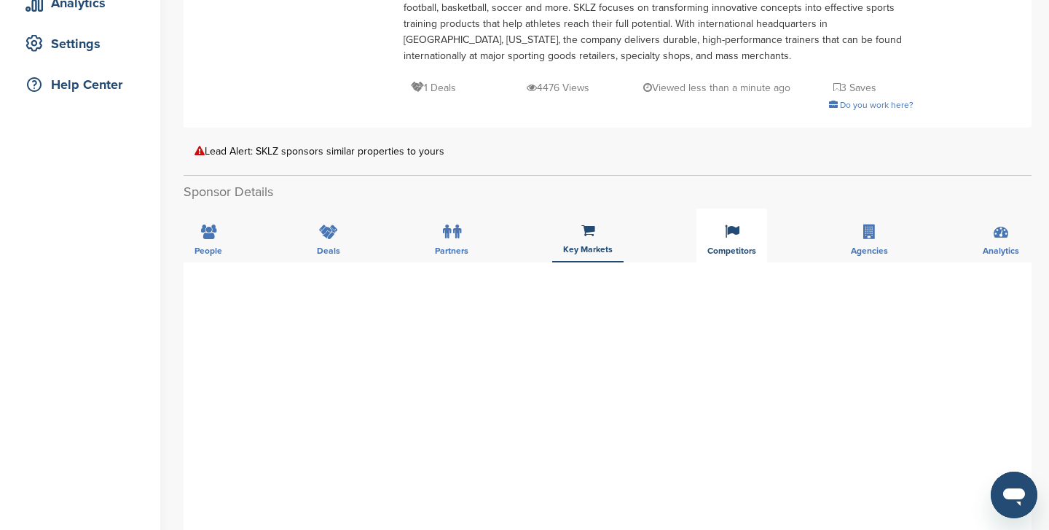
click at [707, 240] on div "Competitors" at bounding box center [732, 235] width 71 height 54
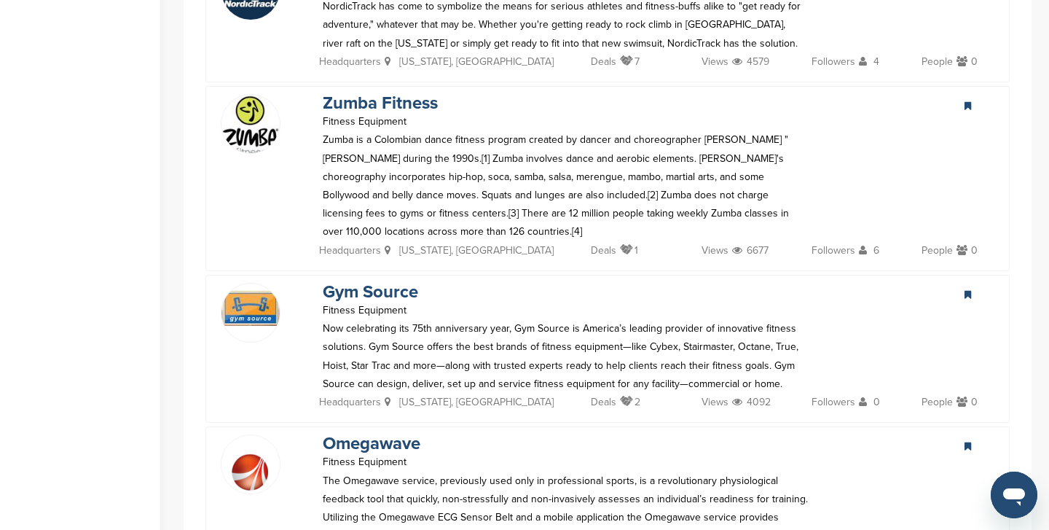
scroll to position [855, 0]
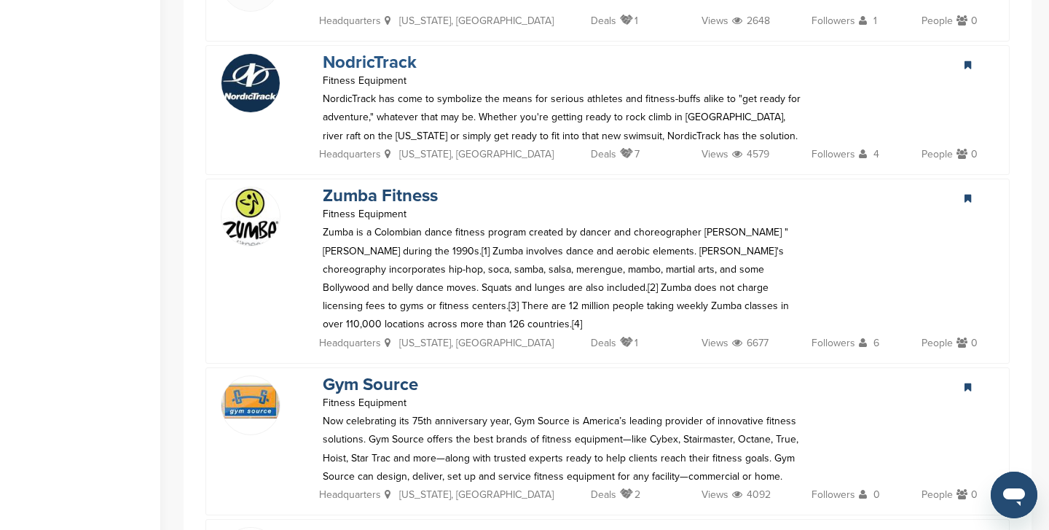
click at [357, 60] on link "NodricTrack" at bounding box center [370, 62] width 94 height 21
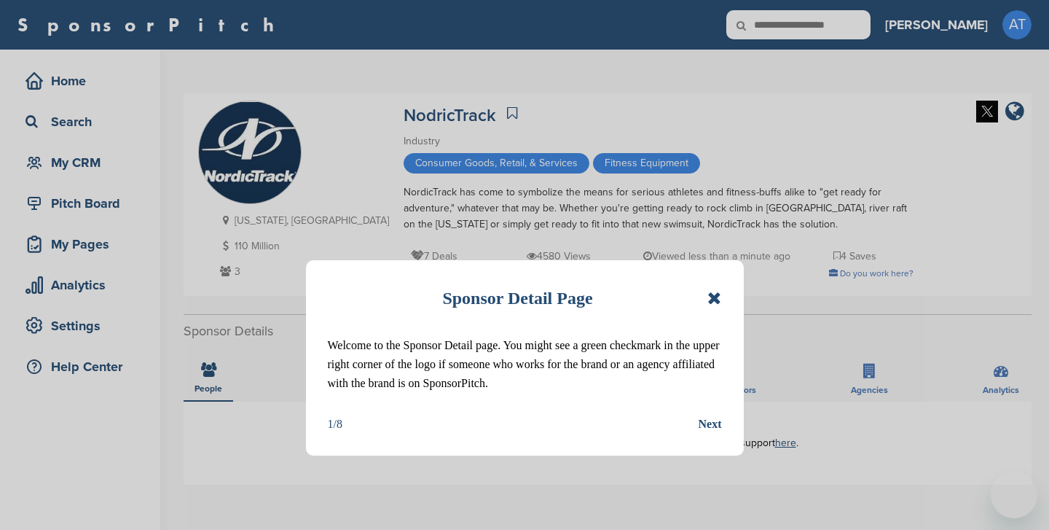
click at [718, 297] on icon at bounding box center [714, 297] width 14 height 17
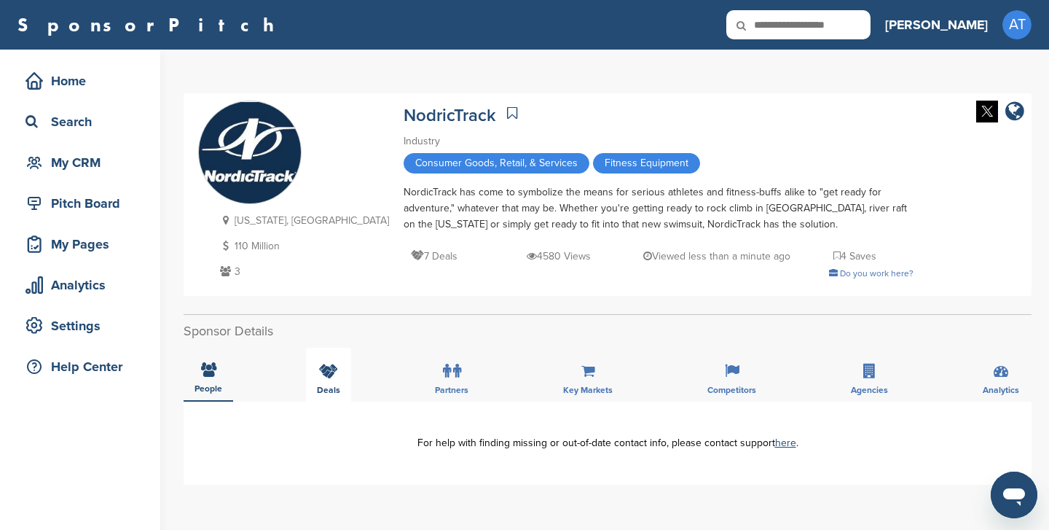
scroll to position [55, 0]
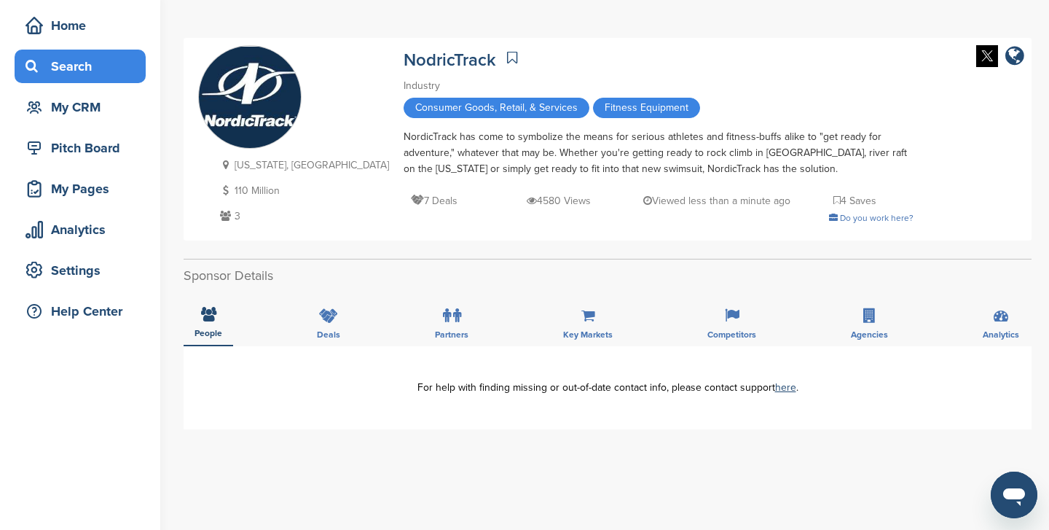
click at [69, 67] on div "Search" at bounding box center [84, 66] width 124 height 26
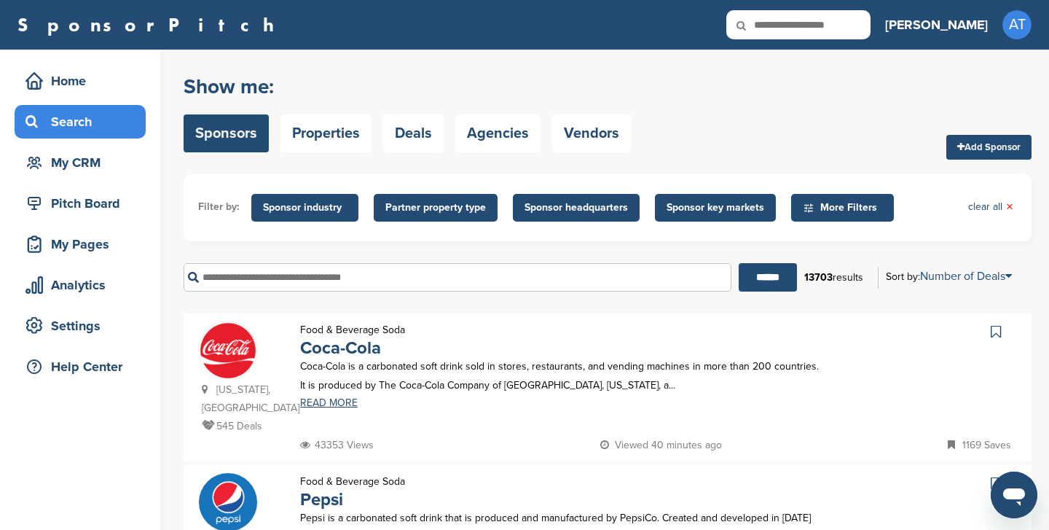
click at [671, 120] on div "Show me: Sponsors Properties Deals Agencies Vendors Add Sponsor" at bounding box center [608, 113] width 848 height 93
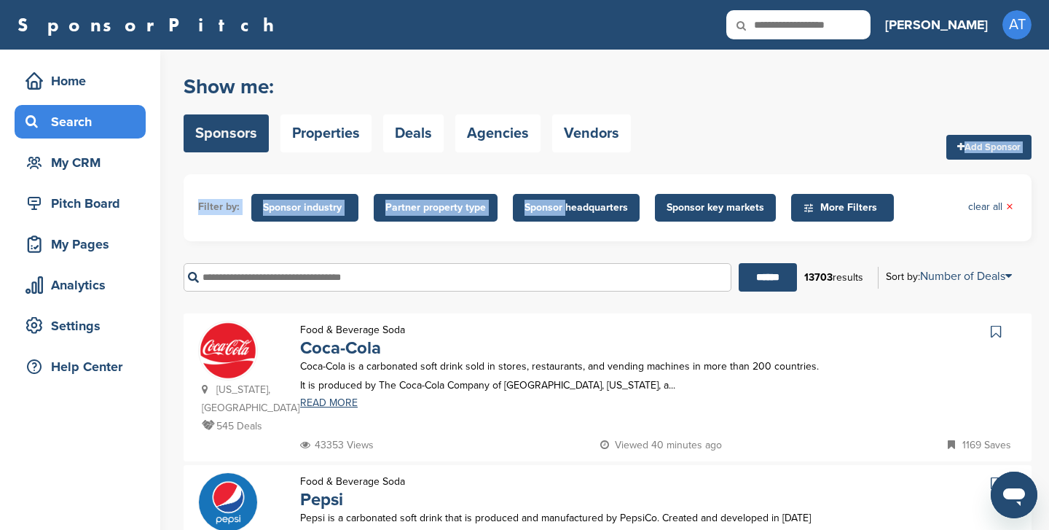
drag, startPoint x: 564, startPoint y: 203, endPoint x: 844, endPoint y: 109, distance: 295.1
click at [682, 206] on span "Sponsor key markets" at bounding box center [716, 208] width 98 height 16
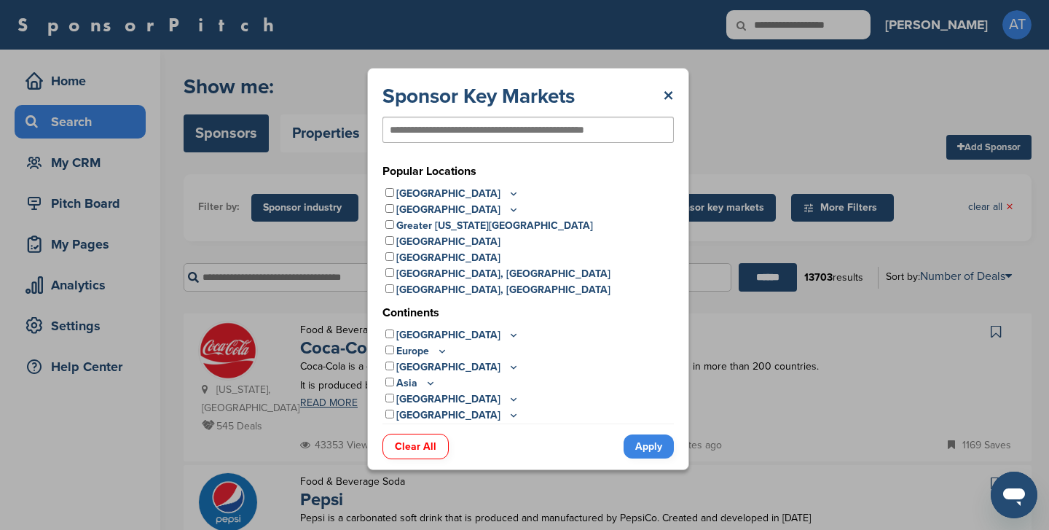
click at [417, 189] on p "[GEOGRAPHIC_DATA]" at bounding box center [457, 194] width 123 height 16
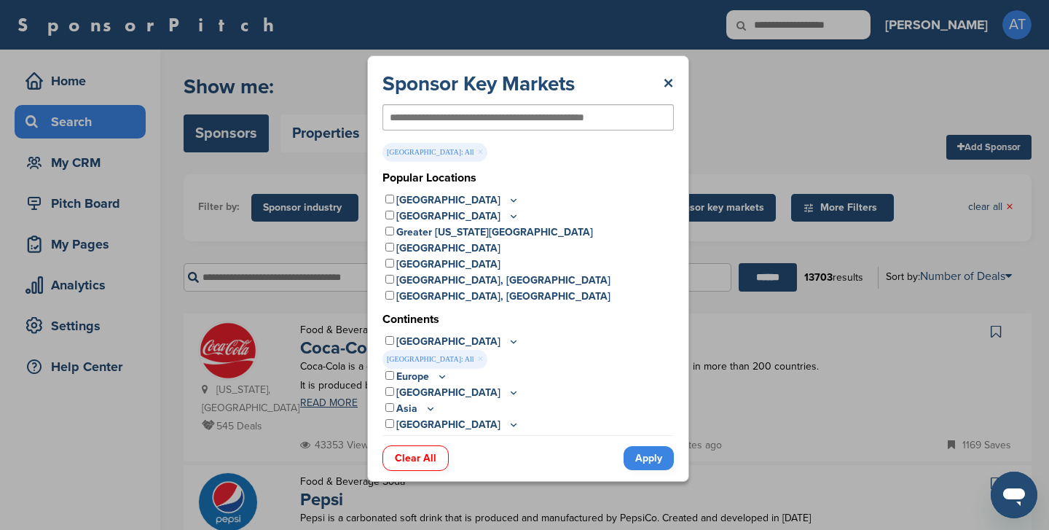
click at [508, 200] on icon at bounding box center [514, 200] width 12 height 12
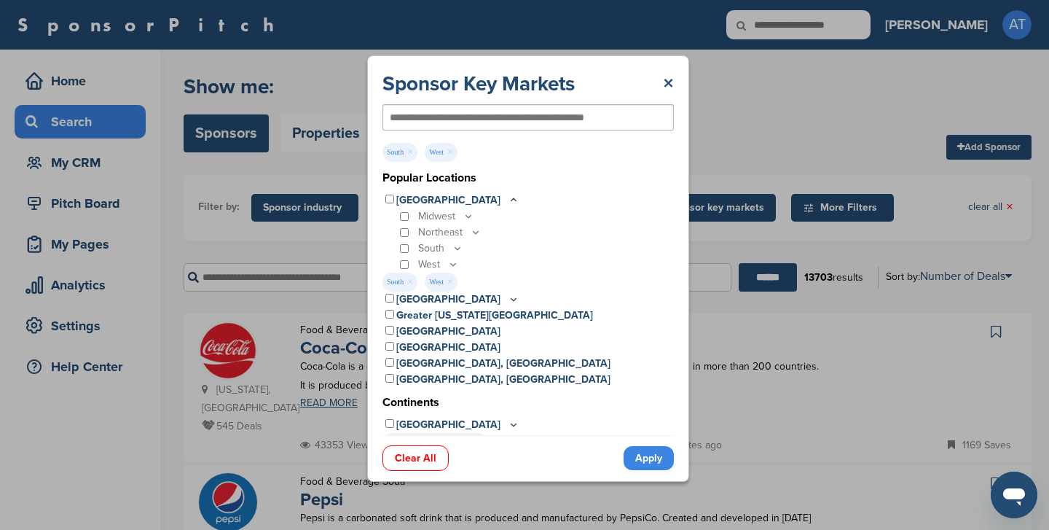
scroll to position [1, 0]
